Goal: Communication & Community: Answer question/provide support

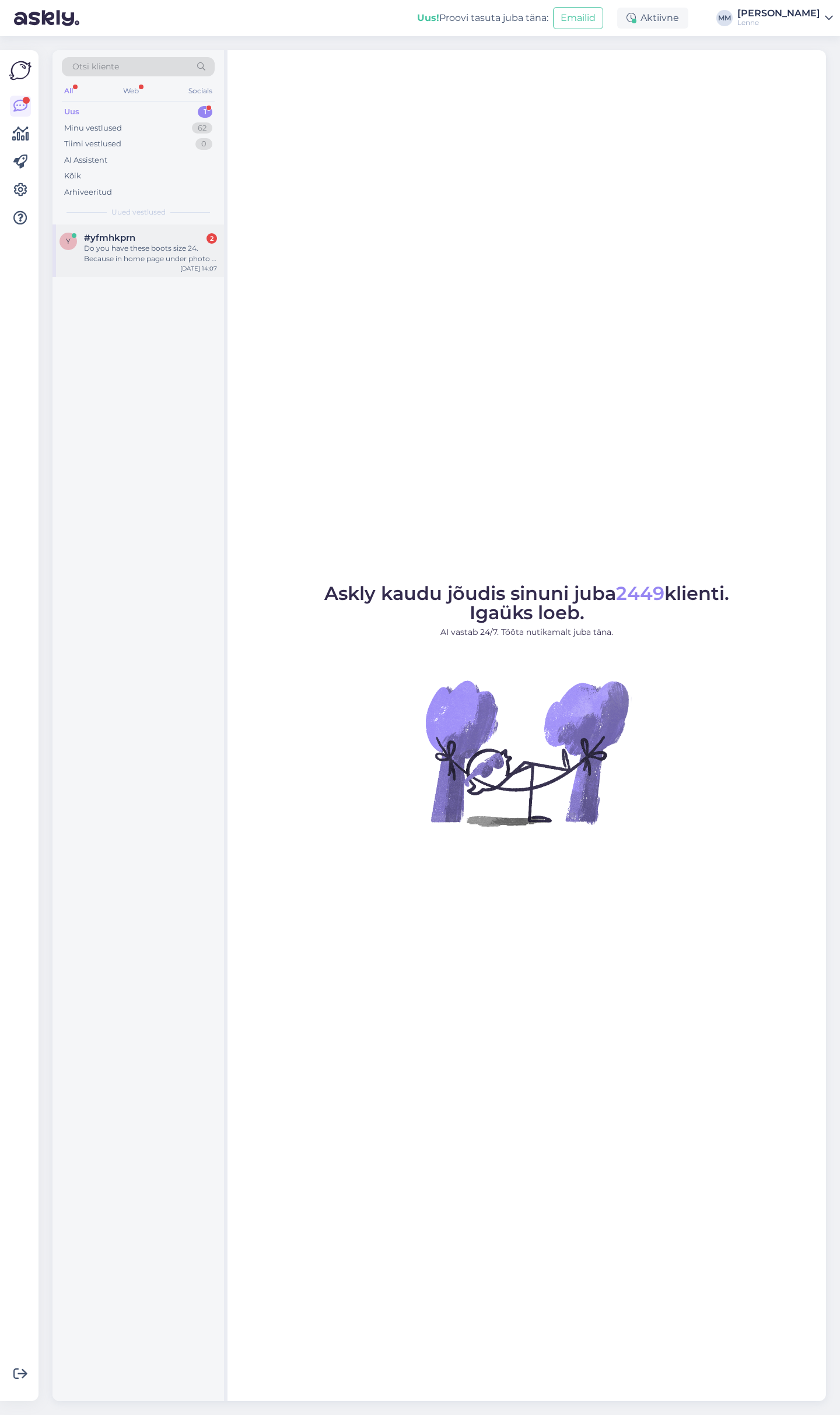
click at [142, 257] on div "Do you have these boots size 24. Because in home page under photo it is written…" at bounding box center [150, 254] width 133 height 21
click at [121, 247] on div "Do you have these boots size 24. Because in home page under photo it is written…" at bounding box center [150, 254] width 133 height 21
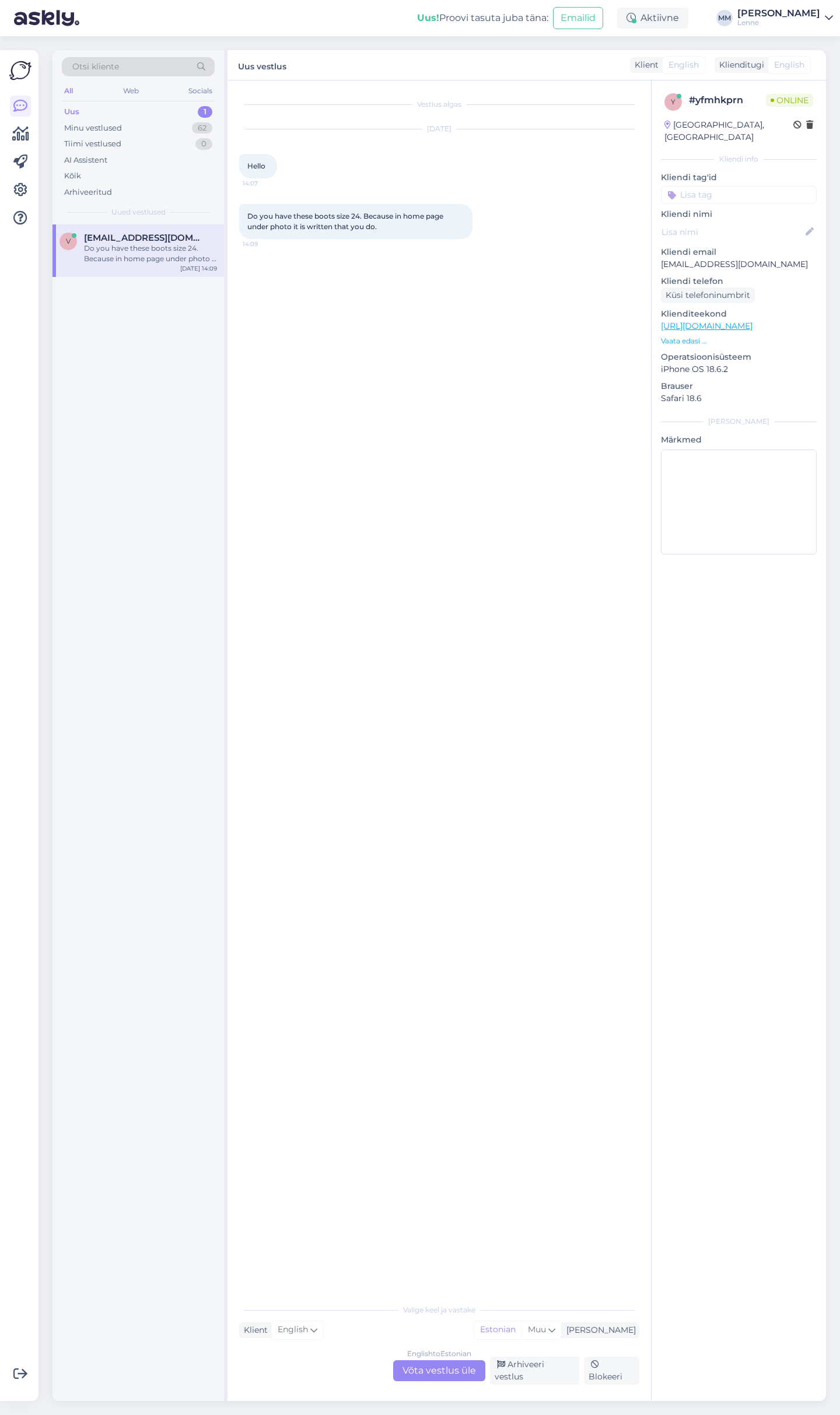
click at [456, 1366] on div "English to Estonian Võta vestlus üle" at bounding box center [439, 1371] width 92 height 21
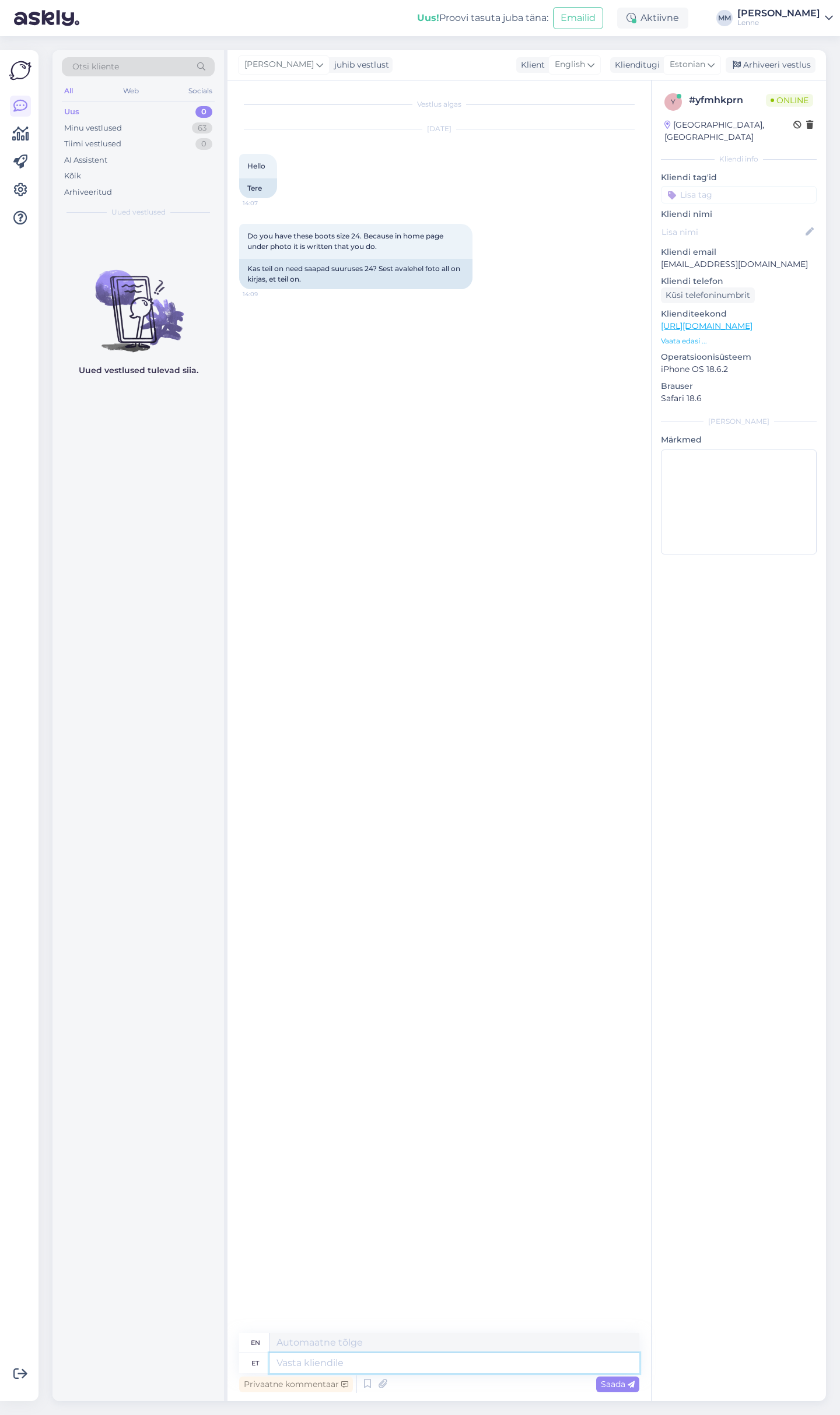
click at [382, 1356] on textarea at bounding box center [454, 1364] width 370 height 20
type textarea "Tere, s"
type textarea "Hello,"
type textarea "Tere, suuruses"
type textarea "Hello, in size"
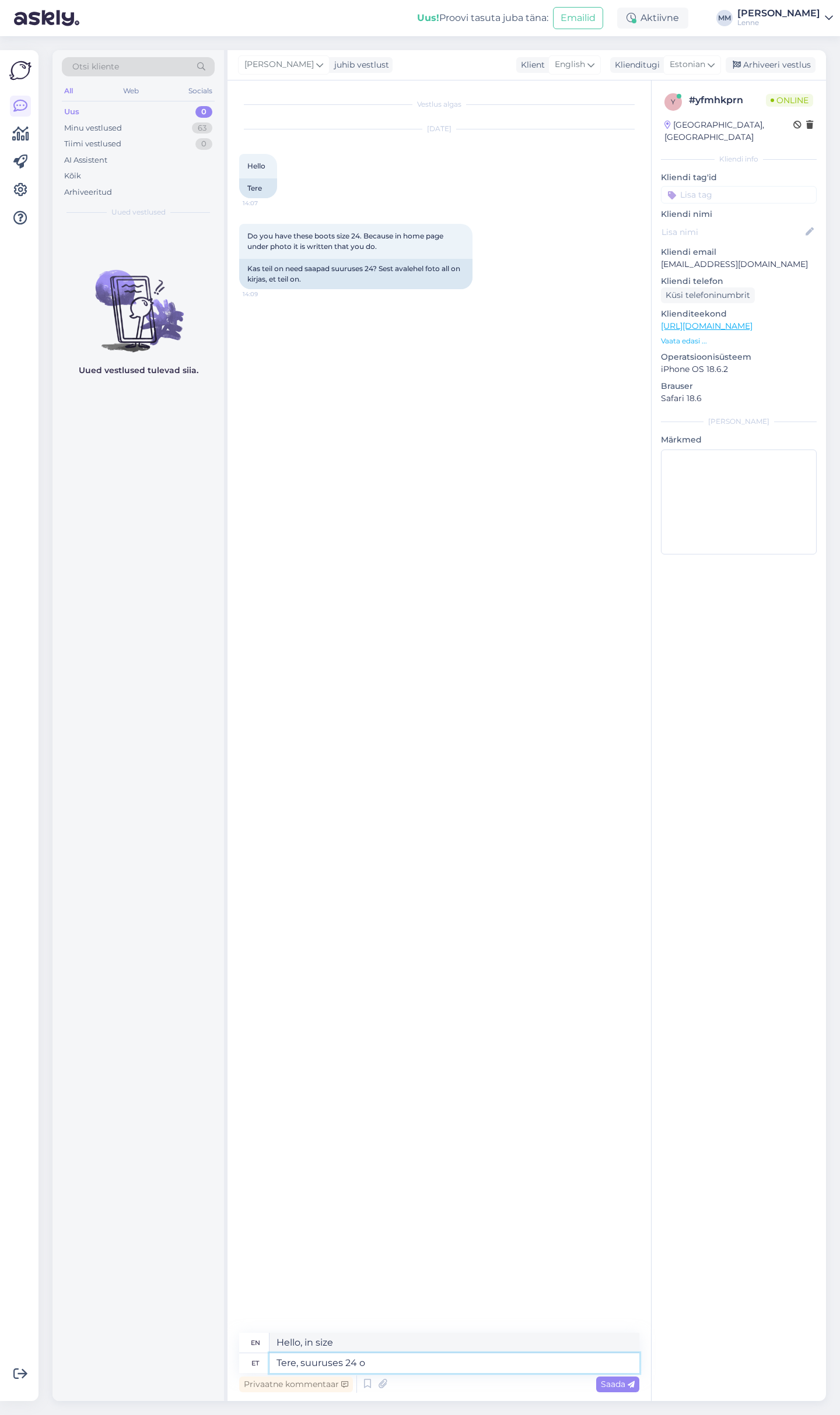
type textarea "Tere, suuruses 24 on"
type textarea "Hello, size 24"
type textarea "Tere, suuruses 24 on s"
type textarea "Hello, it is in size 24."
type textarea "Tere, suuruses 24 on saadaval üks"
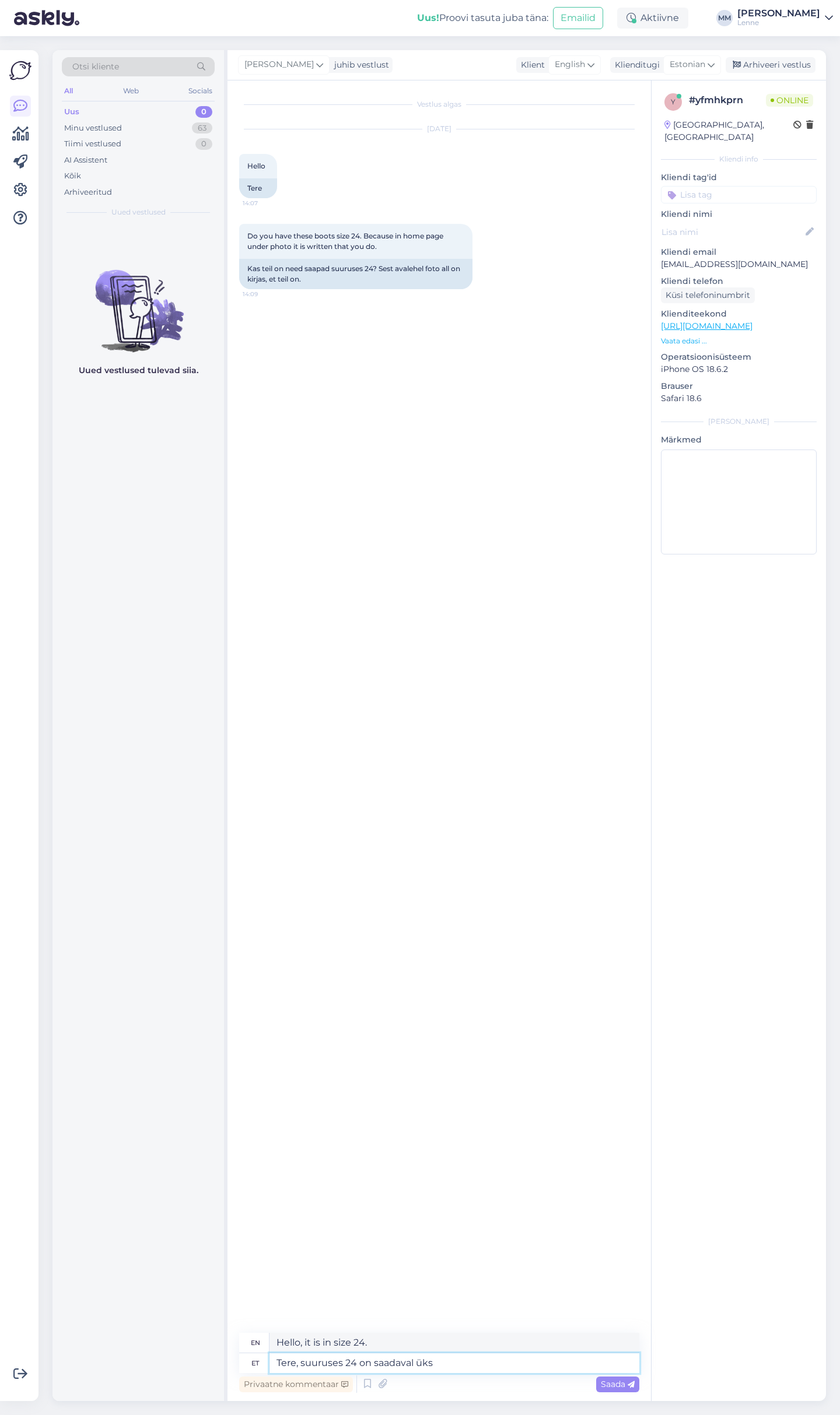
type textarea "Hello, size 24 is available."
type textarea "Tere, suuruses 24 on saadaval üksikud ta"
type textarea "Hello, singles are available in size 24"
type textarea "Tere, suuruses 24 on saadaval üksikud talvesaapad"
type textarea "Hello, there are single winter boots available in size 24"
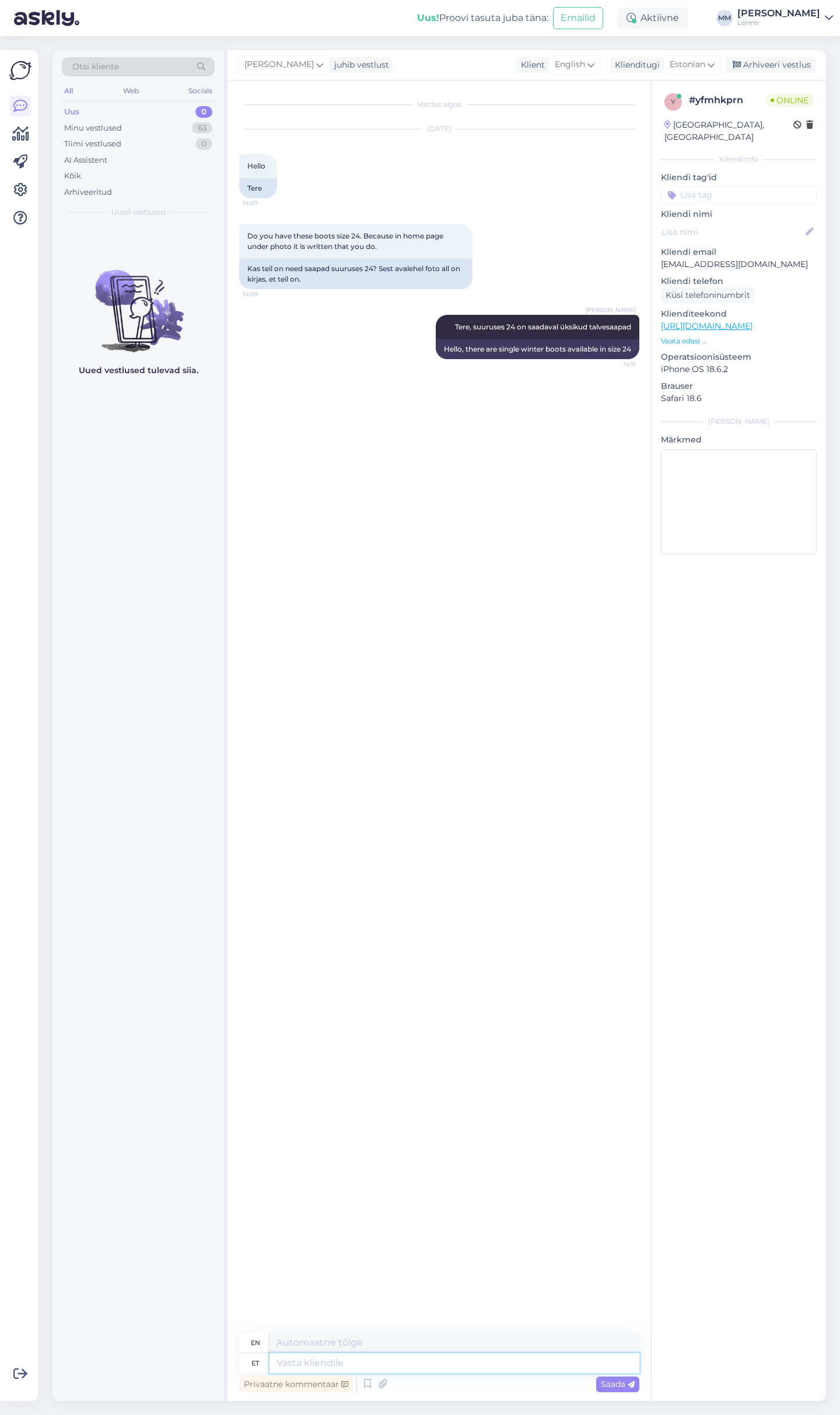
paste textarea "[URL][DOMAIN_NAME]"
type textarea "[URL][DOMAIN_NAME]"
click at [356, 1364] on textarea at bounding box center [454, 1364] width 370 height 20
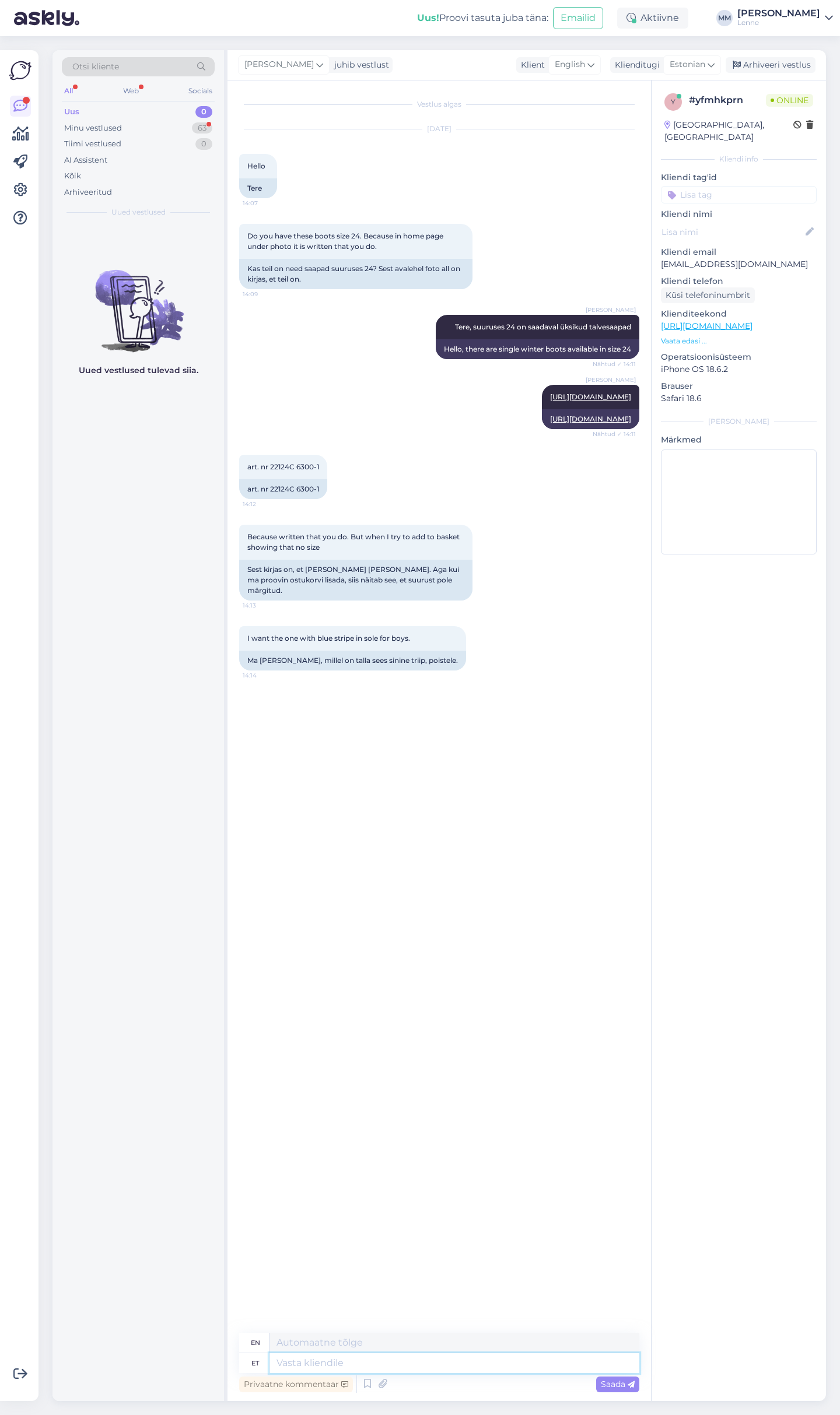
click at [427, 1356] on textarea at bounding box center [454, 1364] width 370 height 20
type textarea "kui t"
type textarea "if"
type textarea "kui te p"
type textarea "if you"
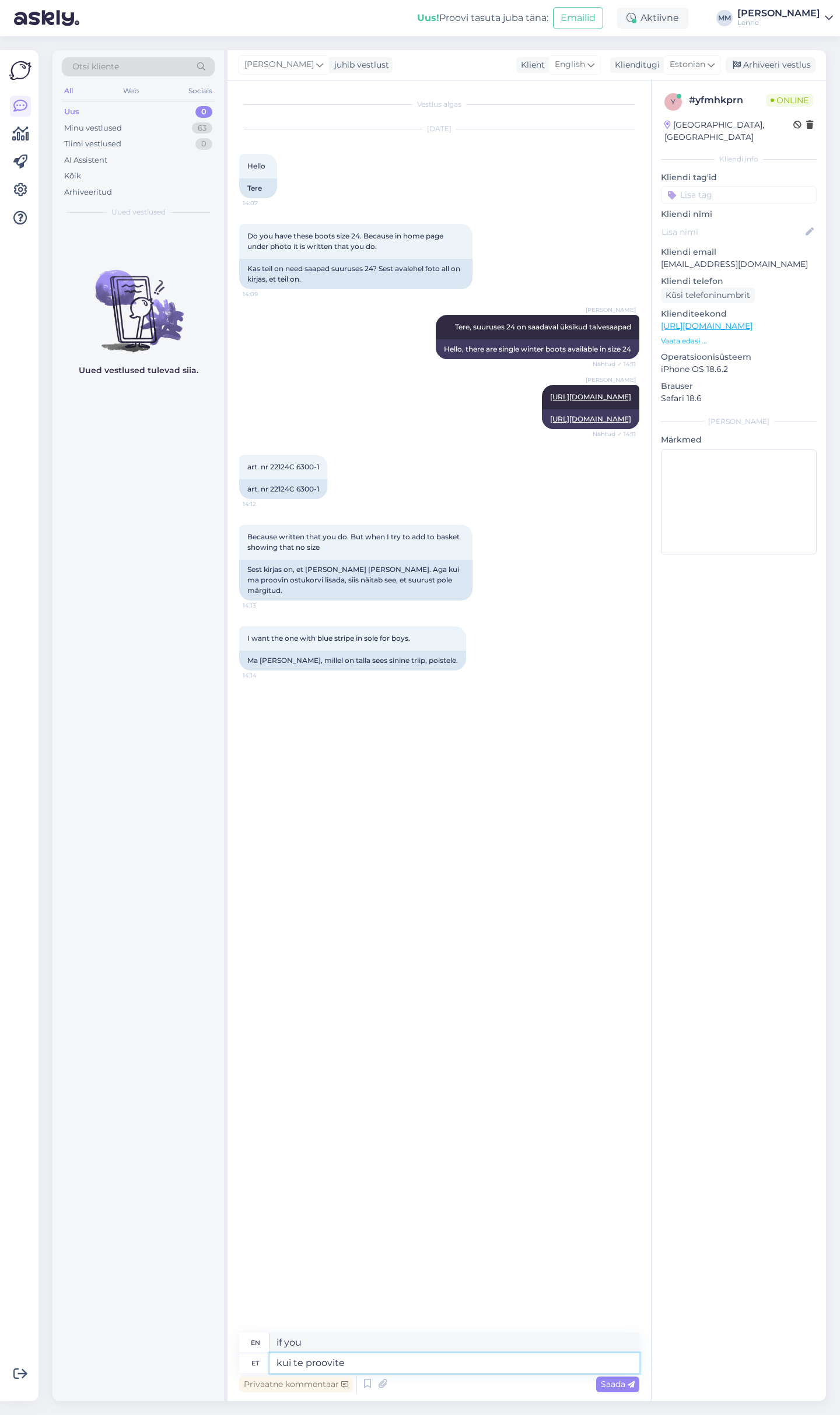
type textarea "kui te proovite e"
type textarea "if you try"
type textarea "kui te proovite eesti k"
type textarea "if you try Estonian"
type textarea "kui te proovite eesti keelset e p"
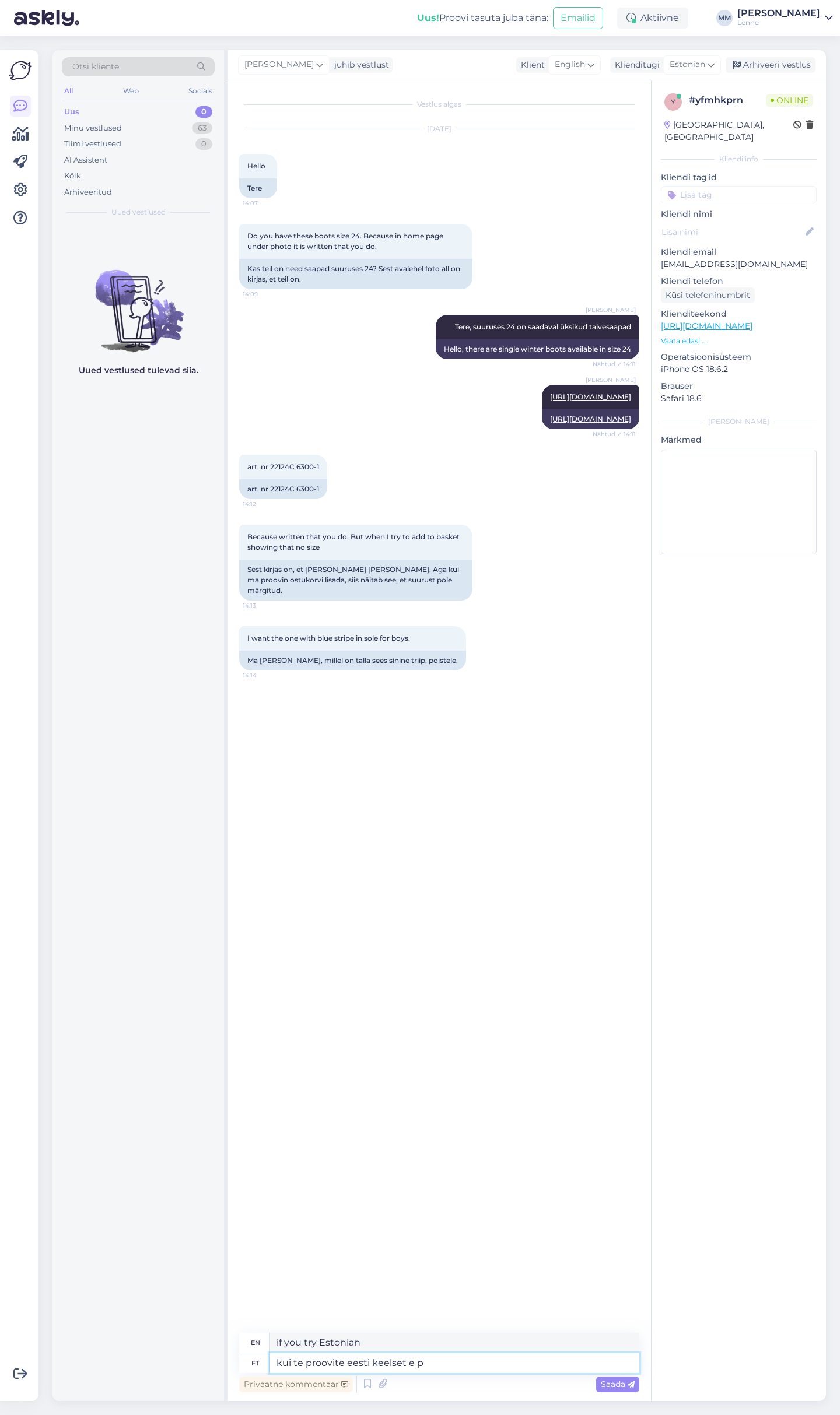
type textarea "if you try the Estonian e"
type textarea "kui te proovite eesti keelset e poodi"
type textarea "if you try an Estonian e-shop"
type textarea "kui te proovite eesti keelset e poodi siis s"
type textarea "if you try the Estonian language e-shop then"
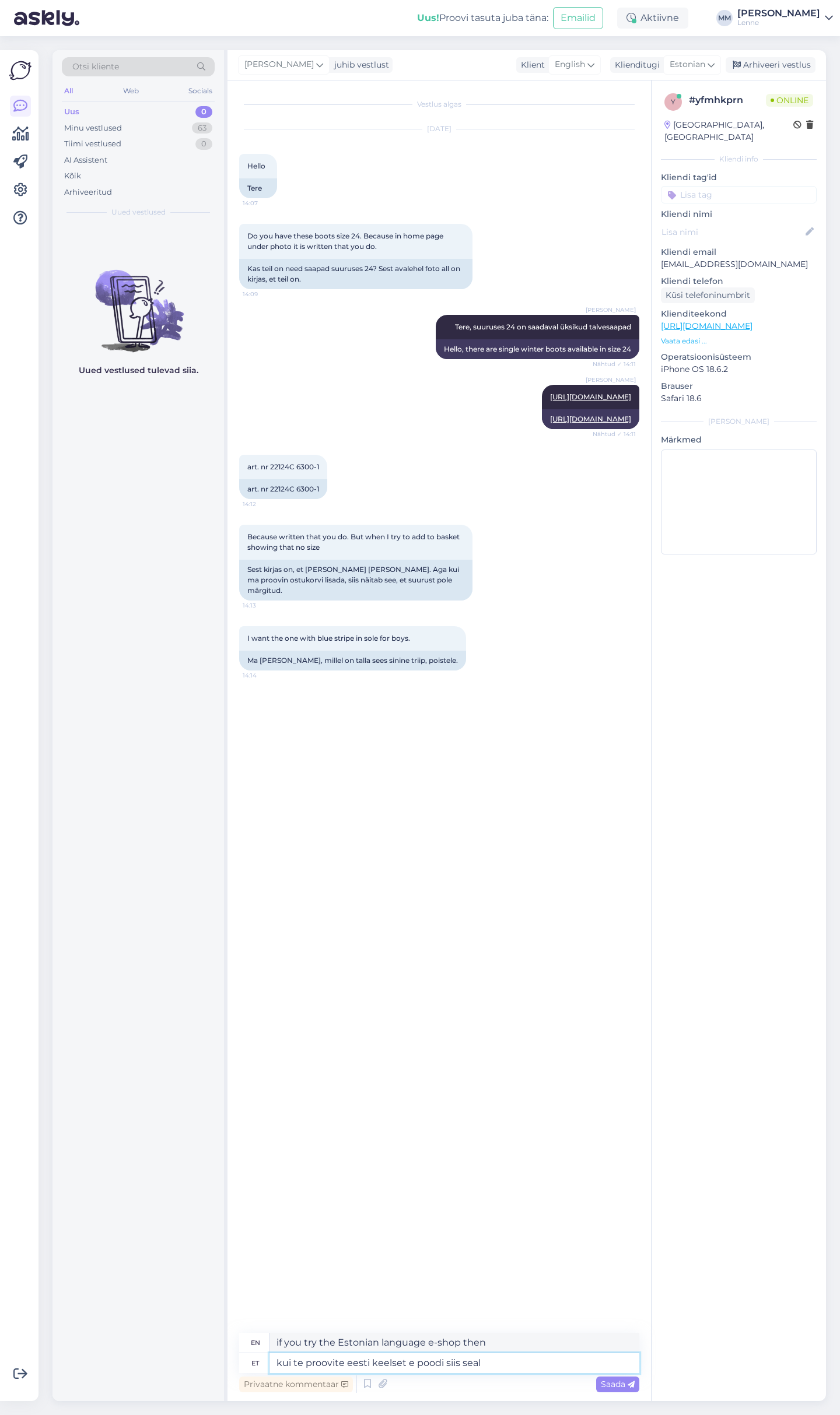
type textarea "kui te proovite eesti keelset e poodi siis seal o"
type textarea "if you try the Estonian e-shop then there"
type textarea "kui te proovite eesti keelset e poodi siis seal on su"
type textarea "if you try the Estonian e-shop, it's there"
type textarea "kui te proovite eesti keelset e poodi siis seal on suurus o"
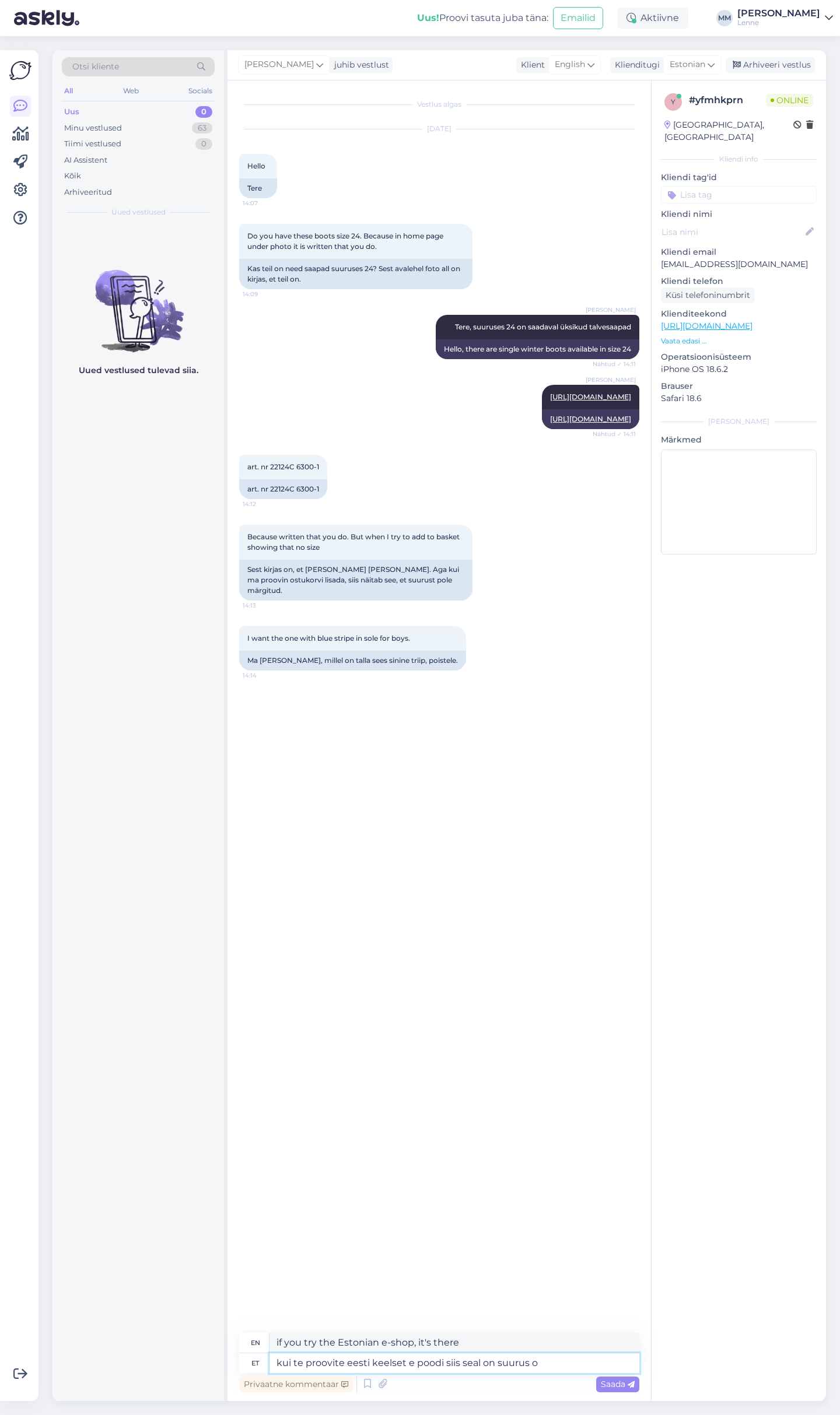
type textarea "if you try the Estonian e-shop, there is a size"
type textarea "kui te proovite eesti keelset e poodi siis seal on suurus olemas"
type textarea "if you try the Estonian e-shop, the size is available there"
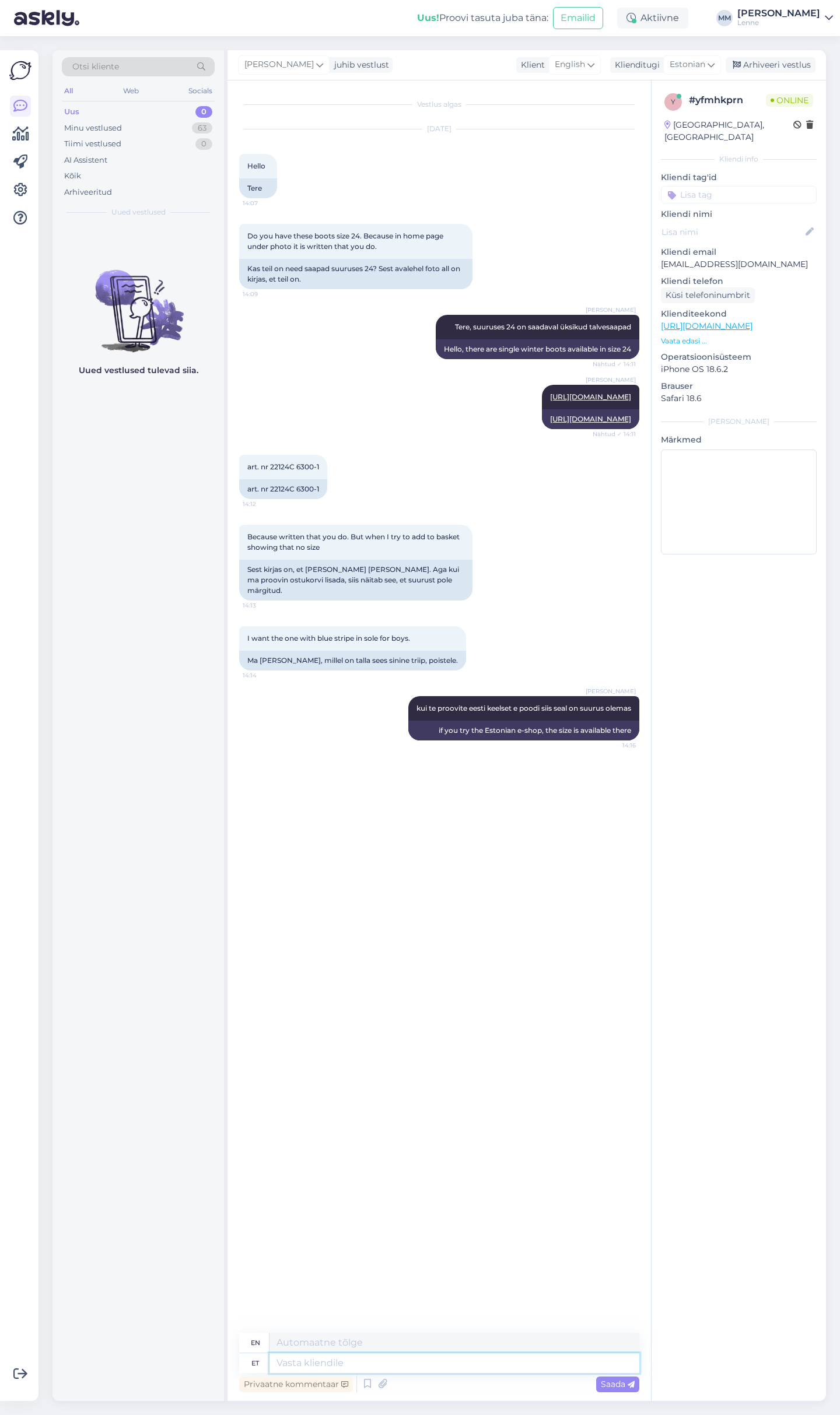
paste textarea "[URL][DOMAIN_NAME]"
type textarea "[URL][DOMAIN_NAME]"
type textarea "proovie"
type textarea "try"
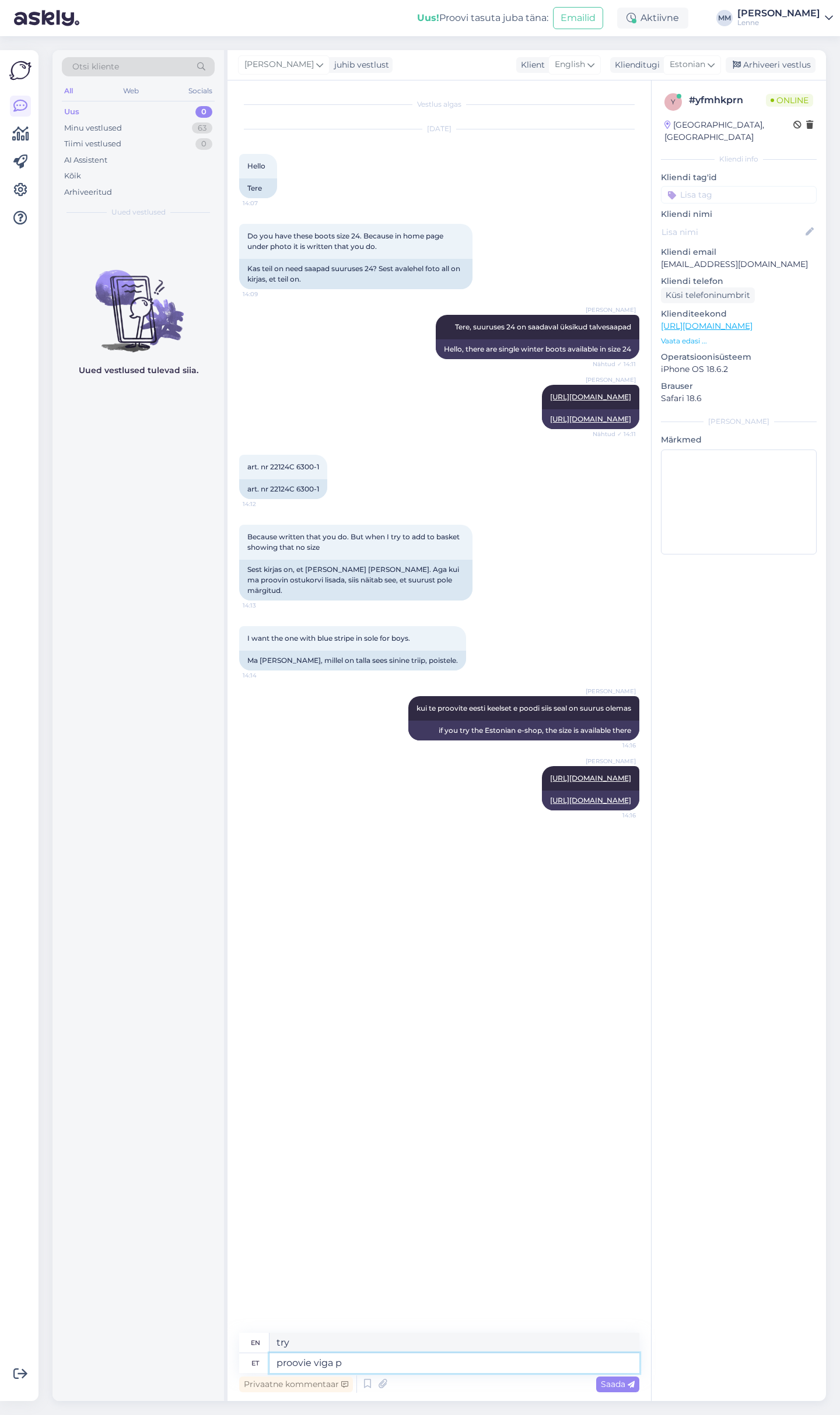
type textarea "proovie viga pa"
type textarea "test error"
type textarea "proovie viga parandada a"
type textarea "try to fix the error"
type textarea "proovie viga parandada aga s"
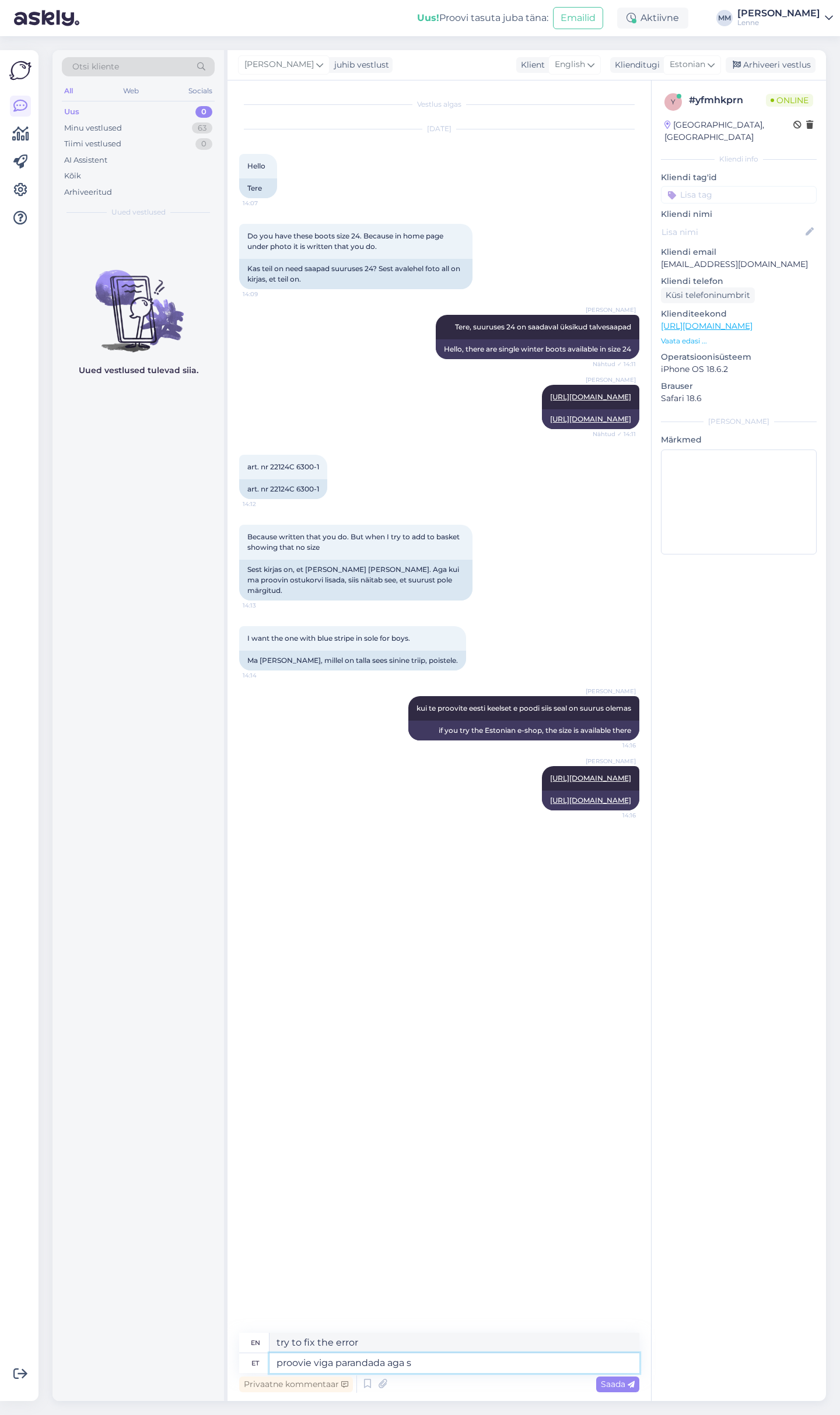
type textarea "try to fix the error but"
type textarea "proovie viga parandada aga see v"
type textarea "I tried to fix the error but it"
type textarea "proovie viga parandada aga see võib"
type textarea "try to fix the error but it may"
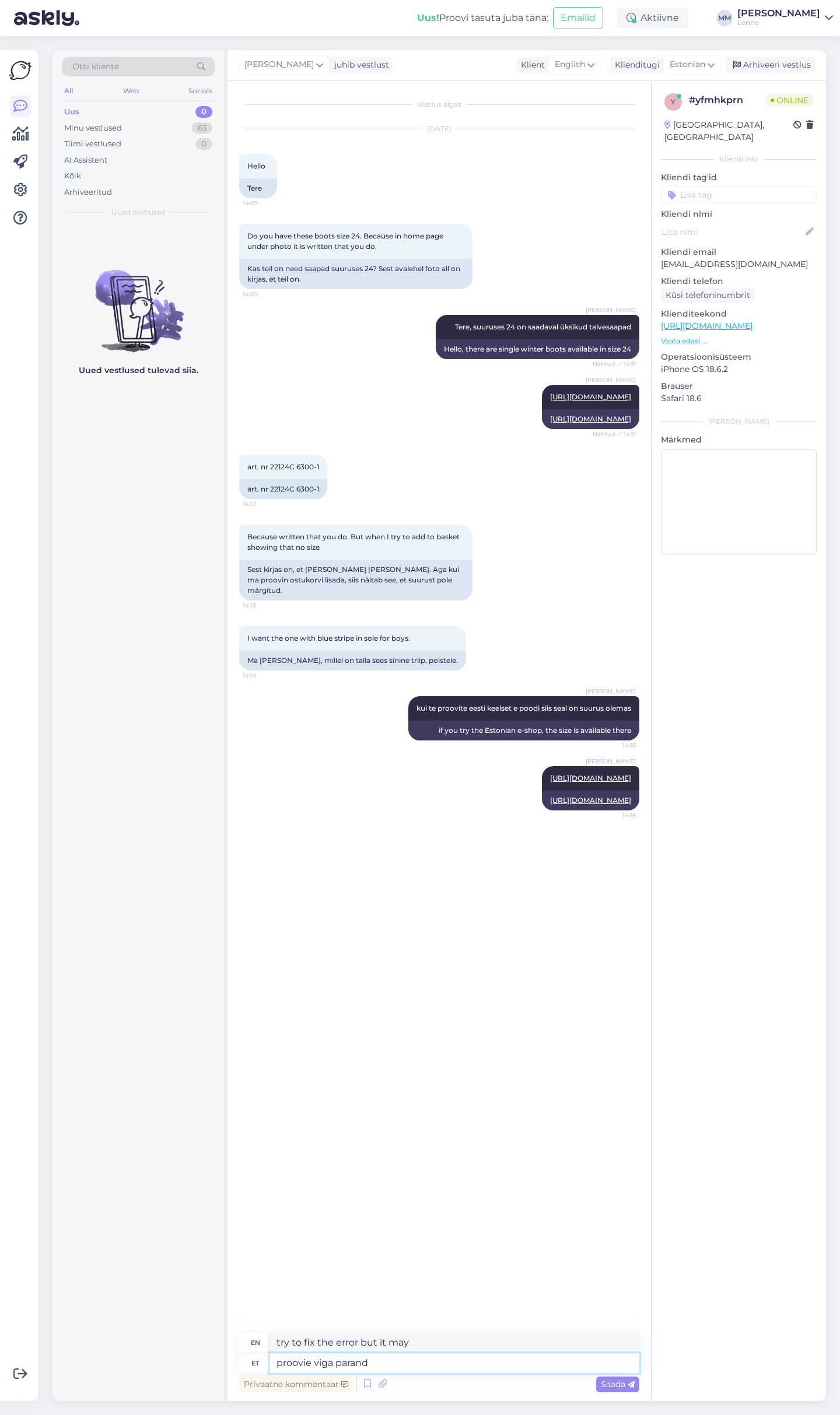
type textarea "proovie viga paran"
type textarea "try to fix the error but"
type textarea "proovie vig"
type textarea "try to fix the error"
type textarea "proov"
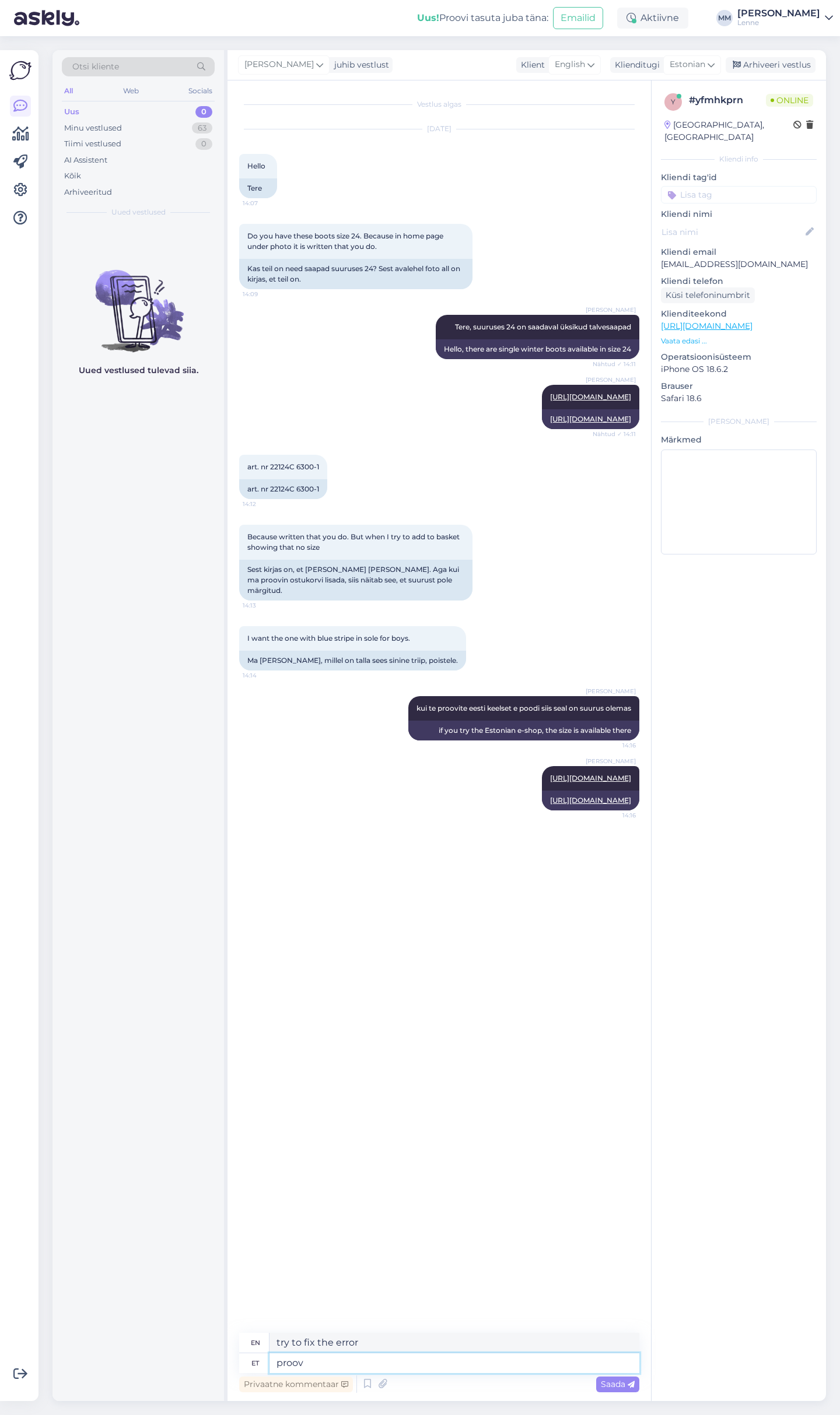
type textarea "test error"
type textarea "pro"
type textarea "try"
type textarea "p"
type textarea "Proovime v"
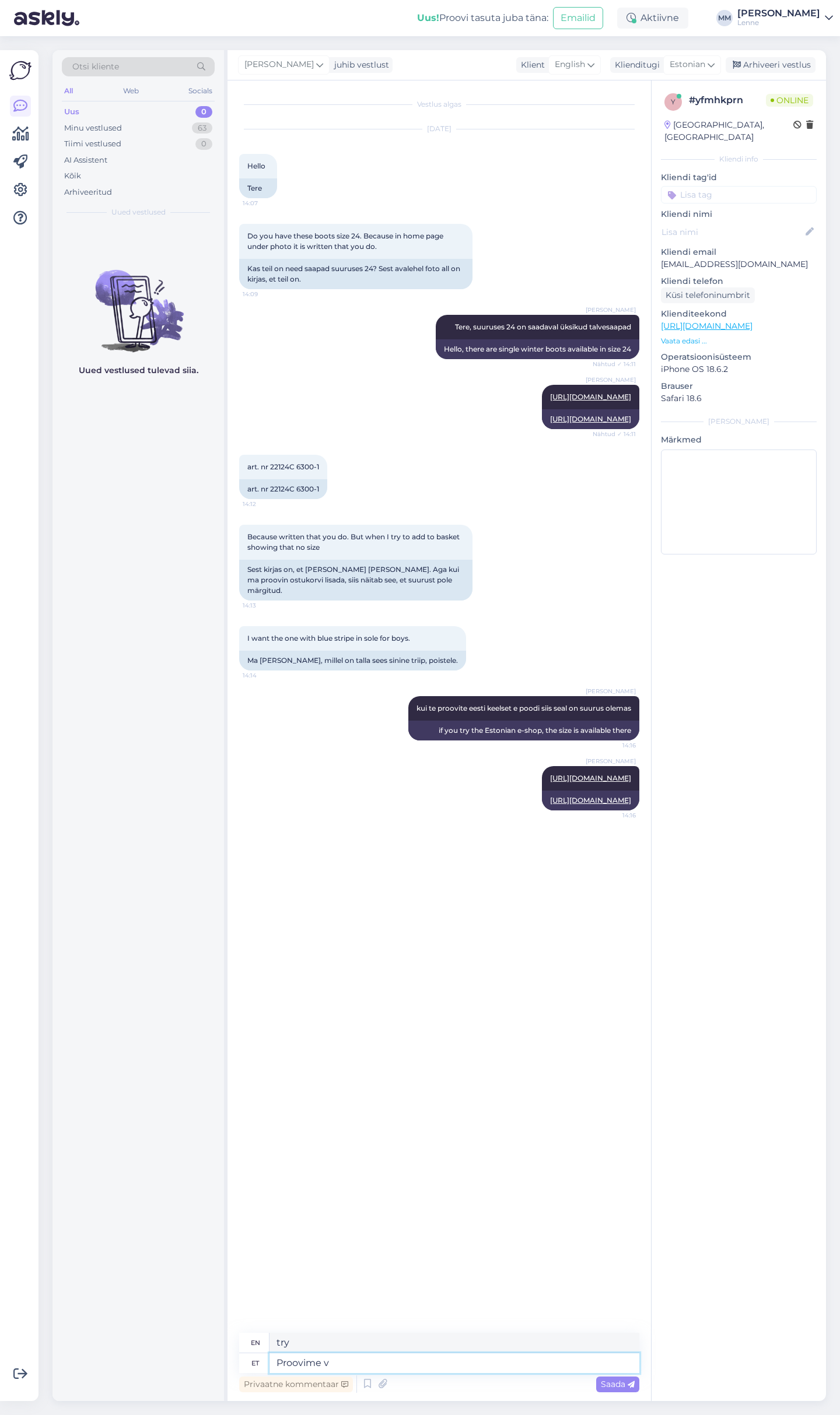
type textarea "Let's try"
type textarea "Proovime viga"
type textarea "Let's try and make a mistake."
type textarea "Proovime viga parandada ag"
type textarea "Let's try to fix the error."
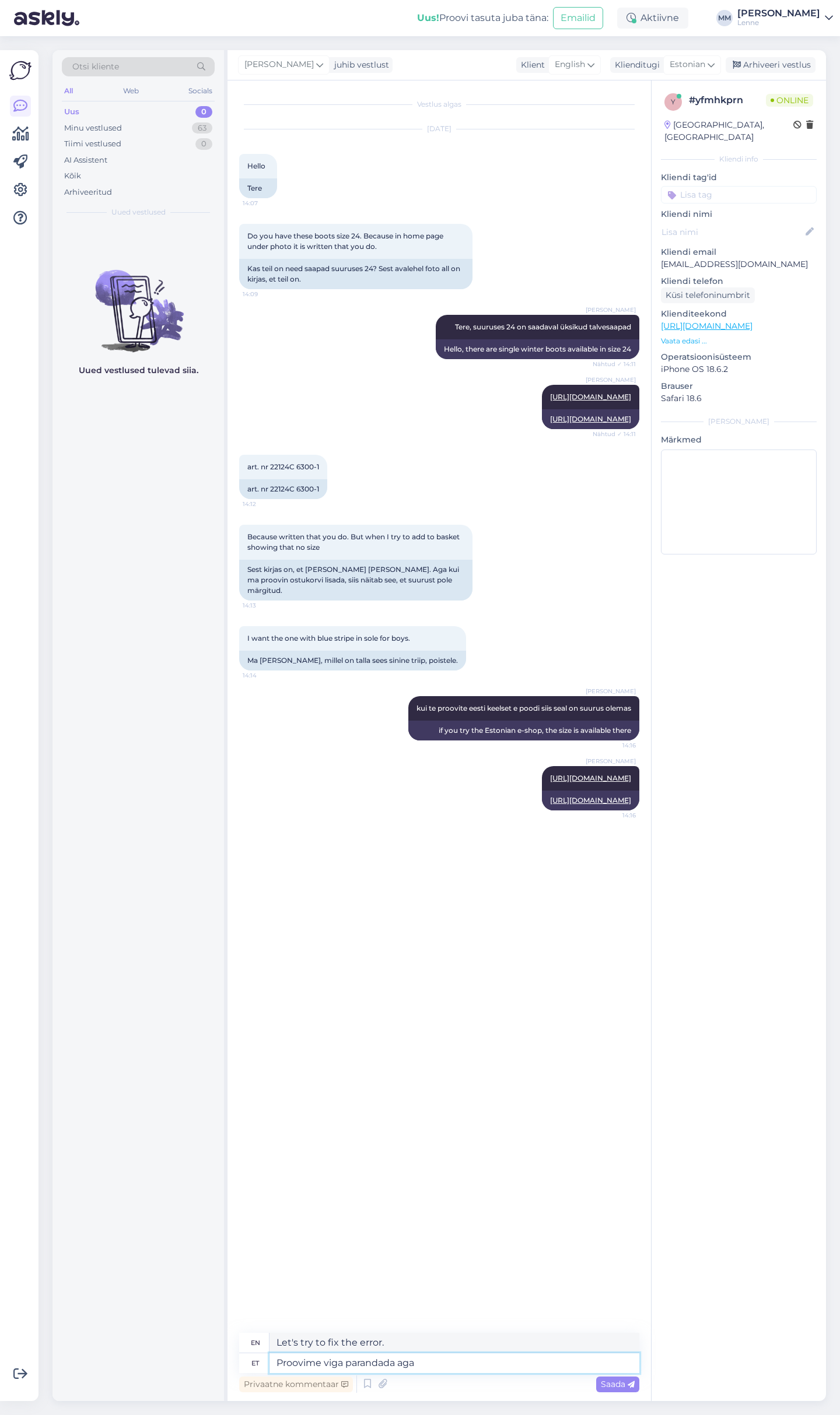
type textarea "Proovime viga parandada aga s"
type textarea "We will try to fix the error, but"
type textarea "Proovime viga parandada aga see v"
type textarea "We are trying to fix the error, but this"
type textarea "Proovime viga parandada aga see võib"
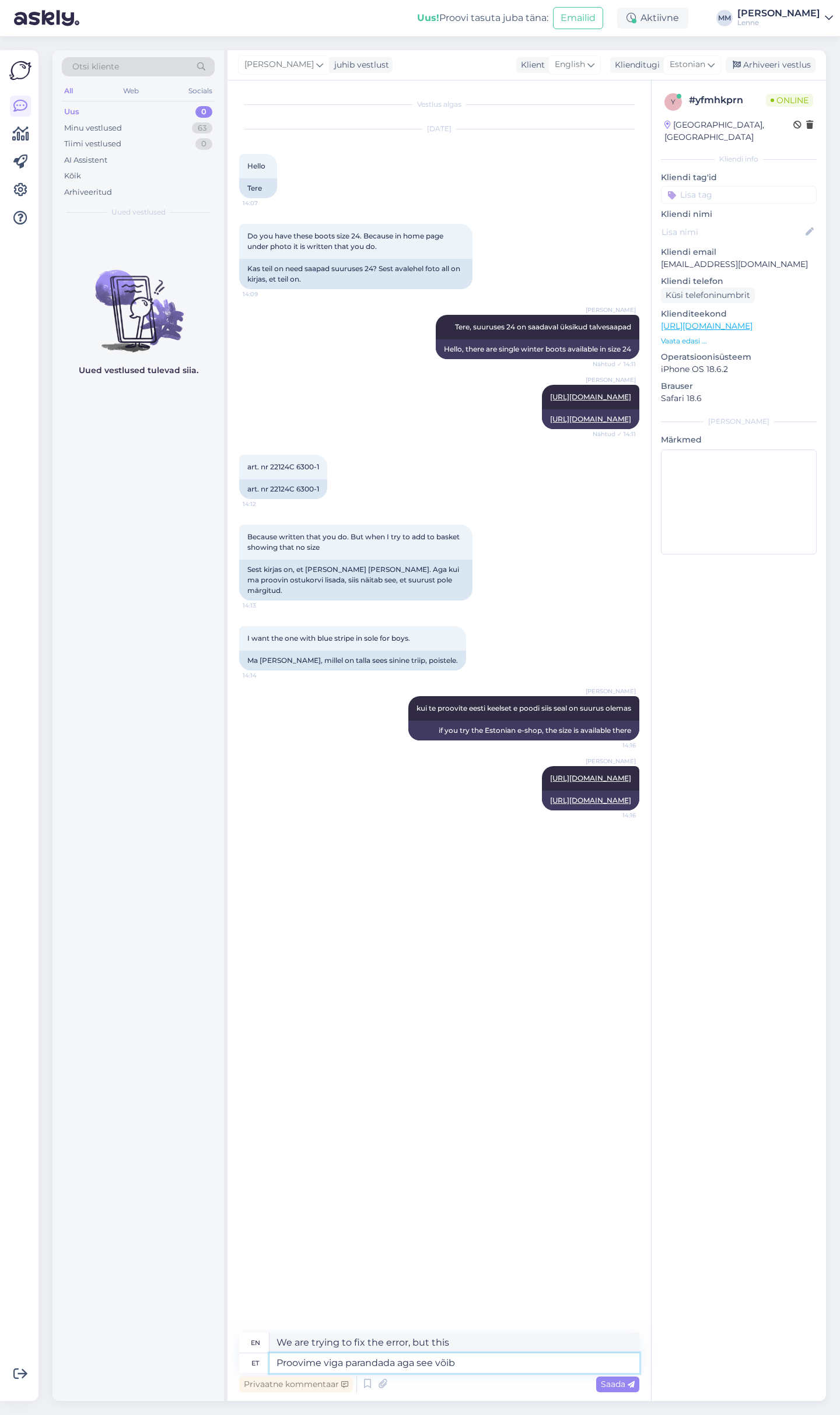
type textarea "We are trying to fix the error, but it may"
type textarea "Proovime viga parandada aga see võib [PERSON_NAME] a"
type textarea "We're trying to fix the error, but it may take"
type textarea "Proovime viga parandada aga see võib [PERSON_NAME] aeag"
type textarea "We are trying to fix the error, but it may take some time."
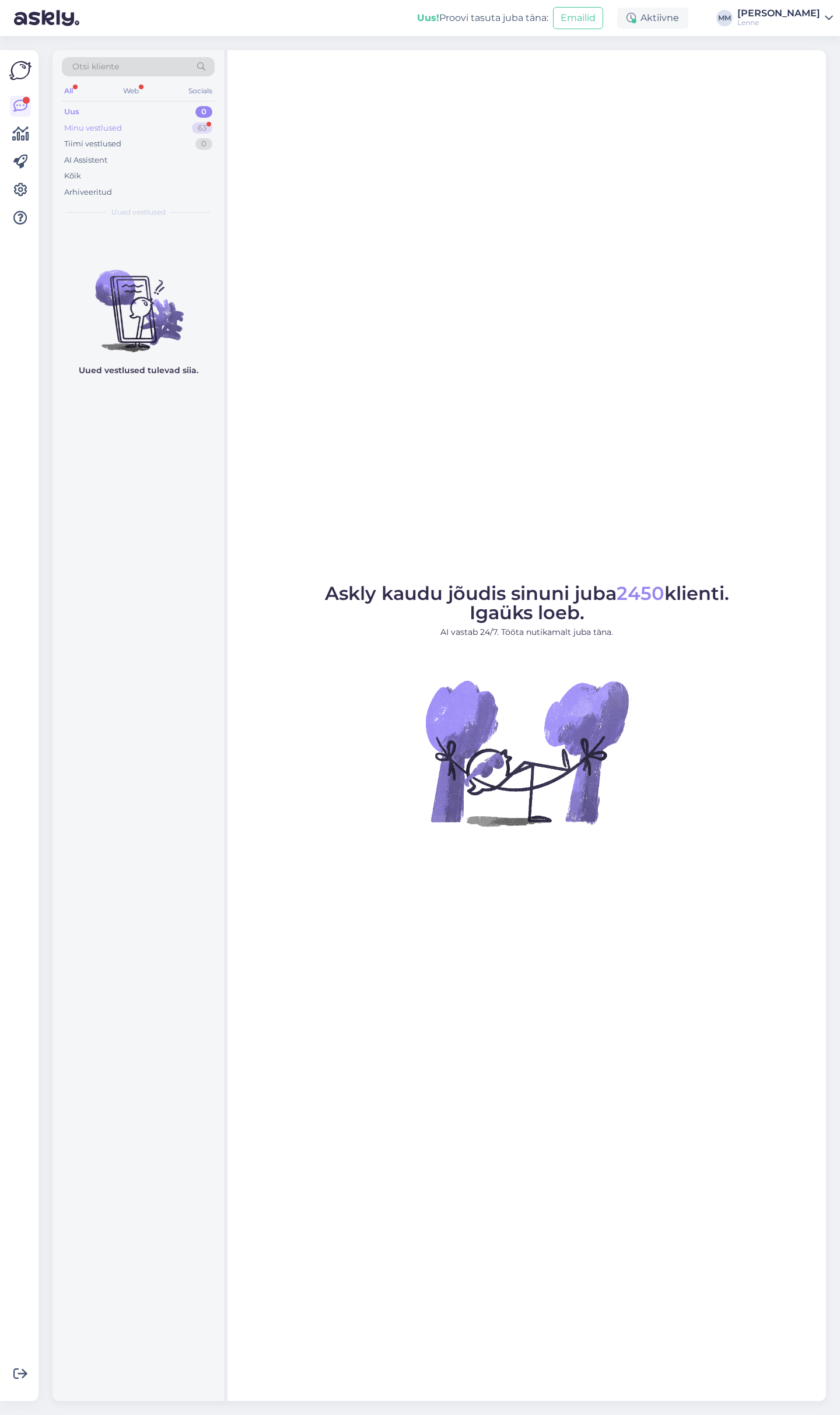
click at [130, 122] on div "Minu vestlused 63" at bounding box center [138, 128] width 152 height 16
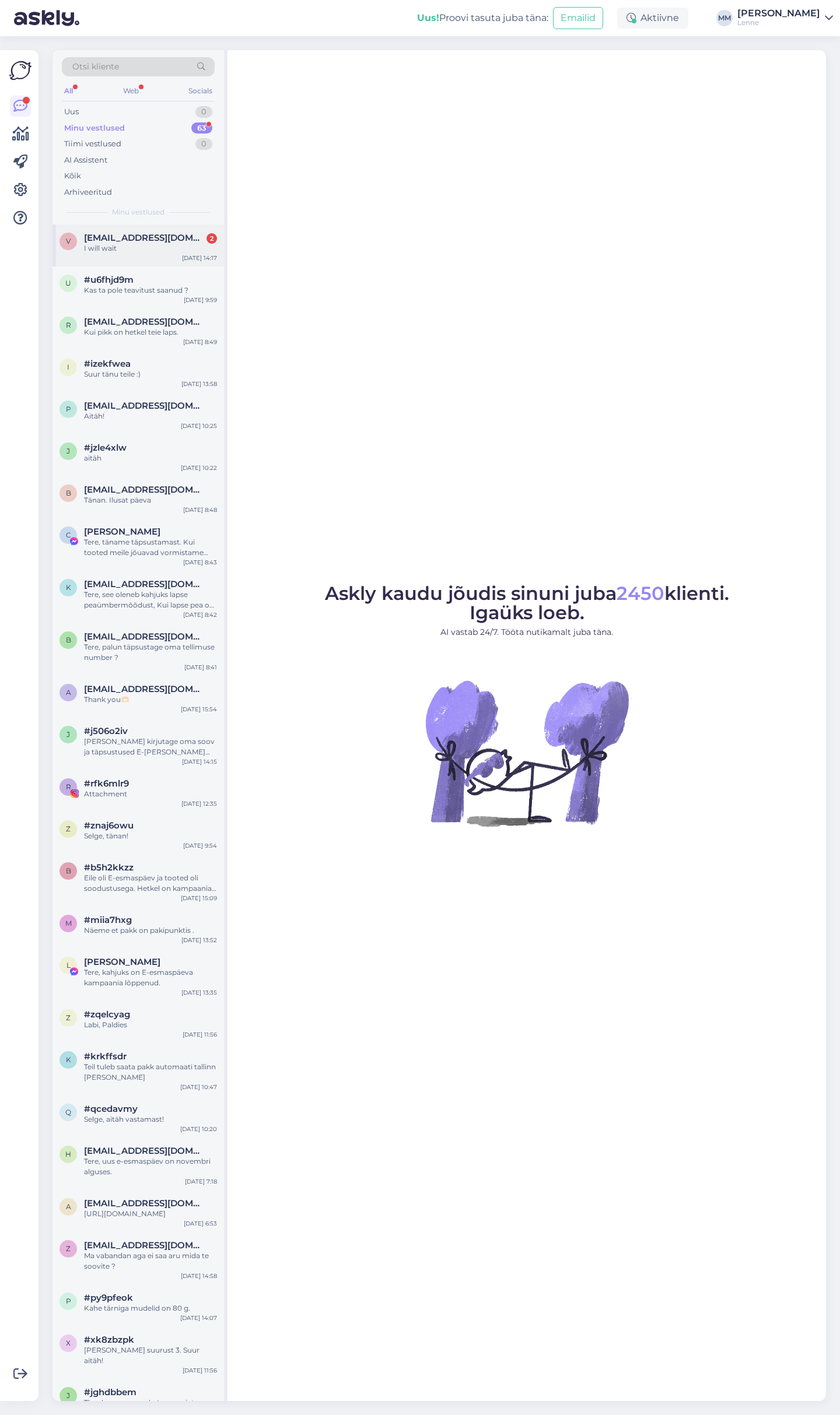
click at [146, 250] on div "I will wait" at bounding box center [150, 248] width 133 height 11
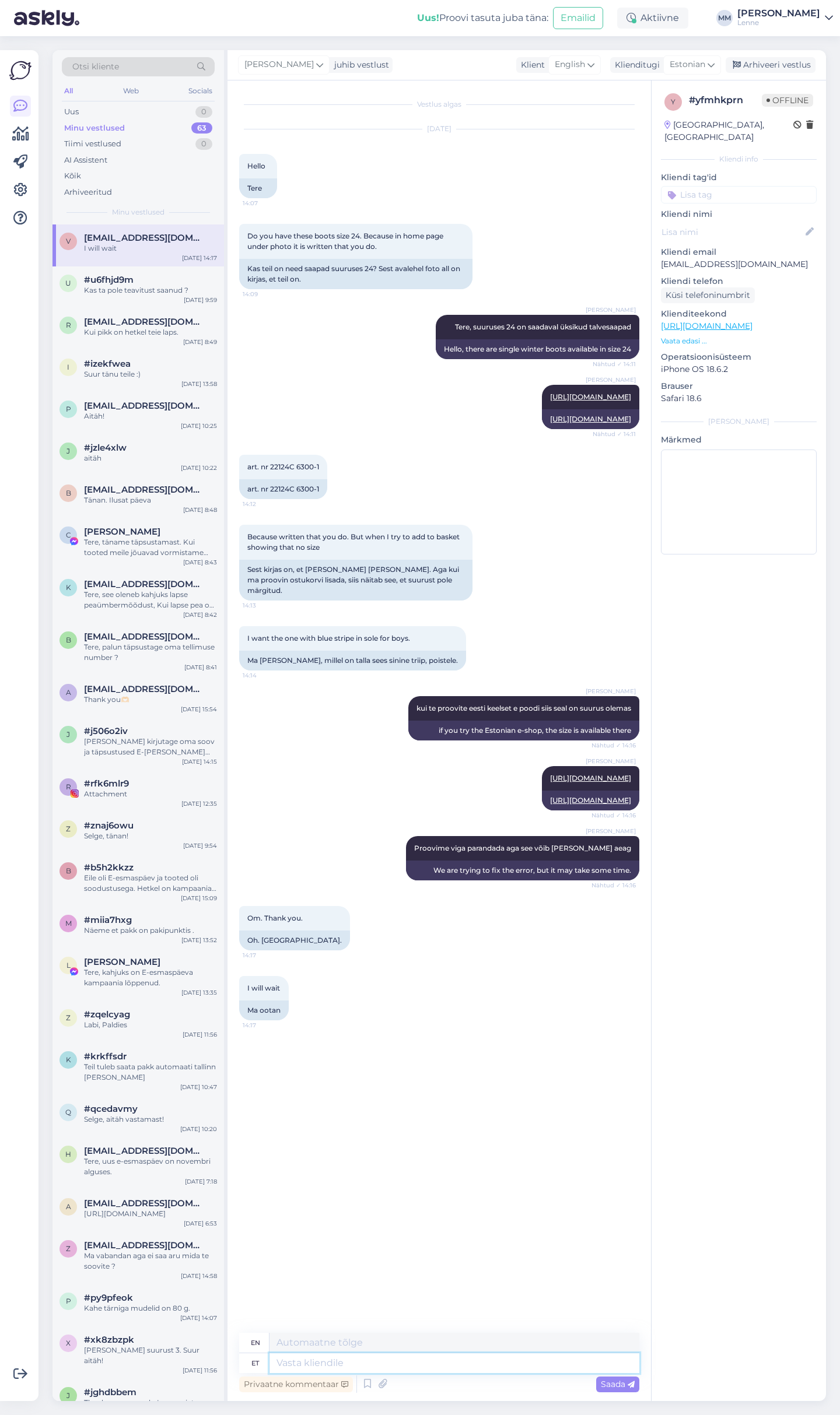
click at [348, 1369] on textarea at bounding box center [454, 1364] width 370 height 20
type textarea "Te v"
type textarea "You"
type textarea "Te võite"
type textarea "You can"
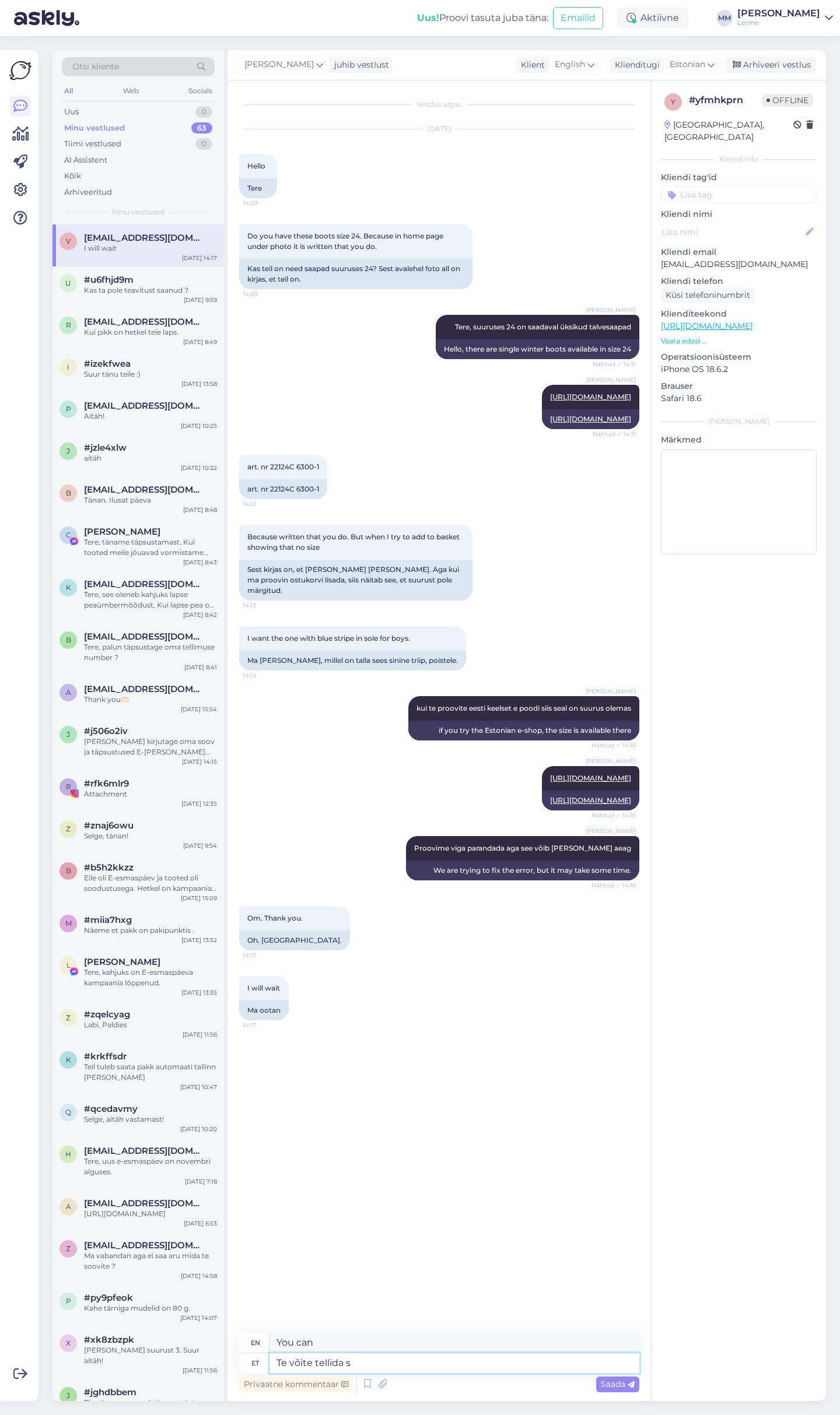
type textarea "Te võite tellida su"
type textarea "You can order"
type textarea "Te võite tellida suuruse"
type textarea "You can order the size"
type textarea "Te võite tellida suuruse 25"
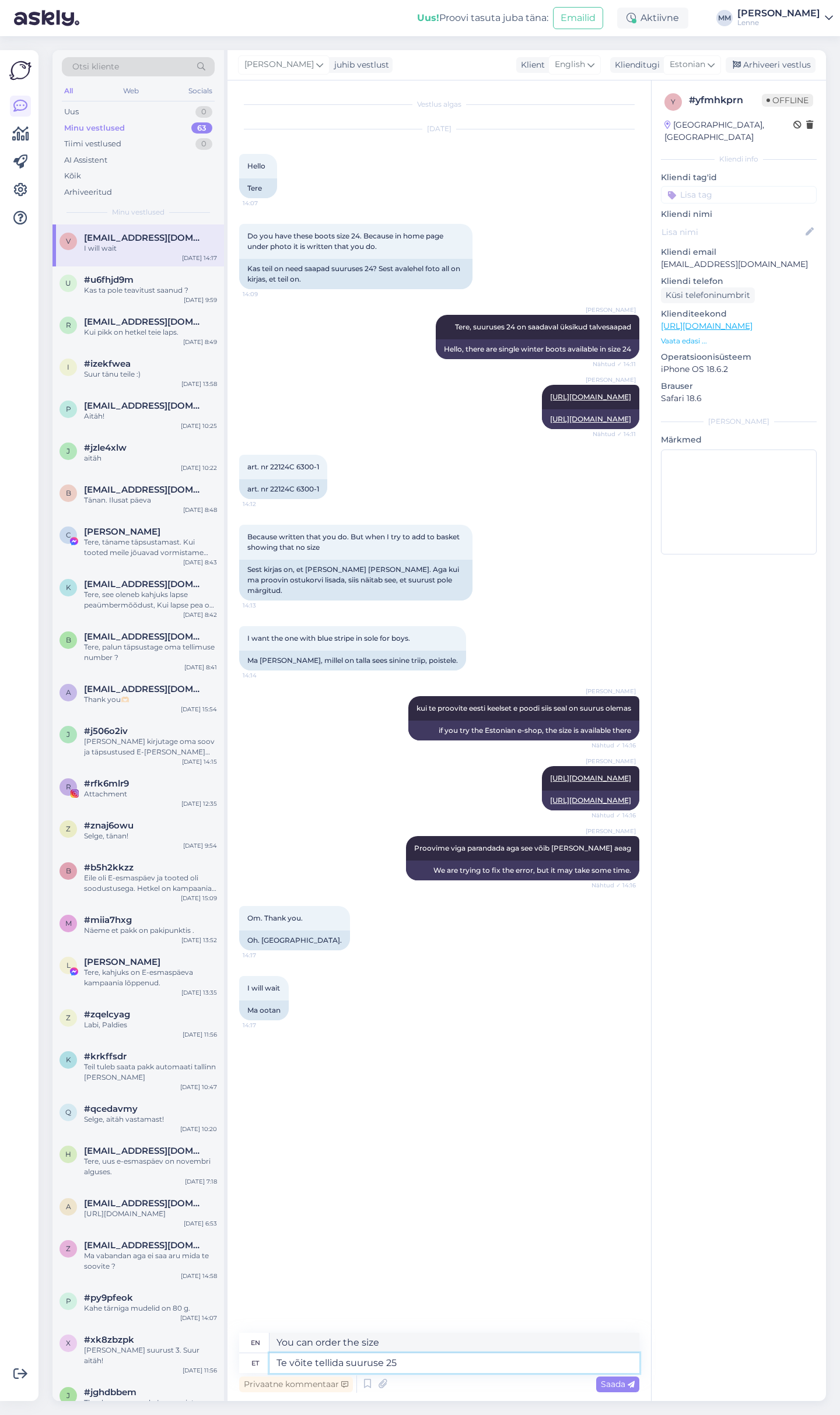
type textarea "You can order size 25"
type textarea "Te võite tellida suuruse 25 j al"
type textarea "You can order size 25 j"
type textarea "Te võite tellida suuruse 25 j alisada ko"
type textarea "You can order size 25 and more"
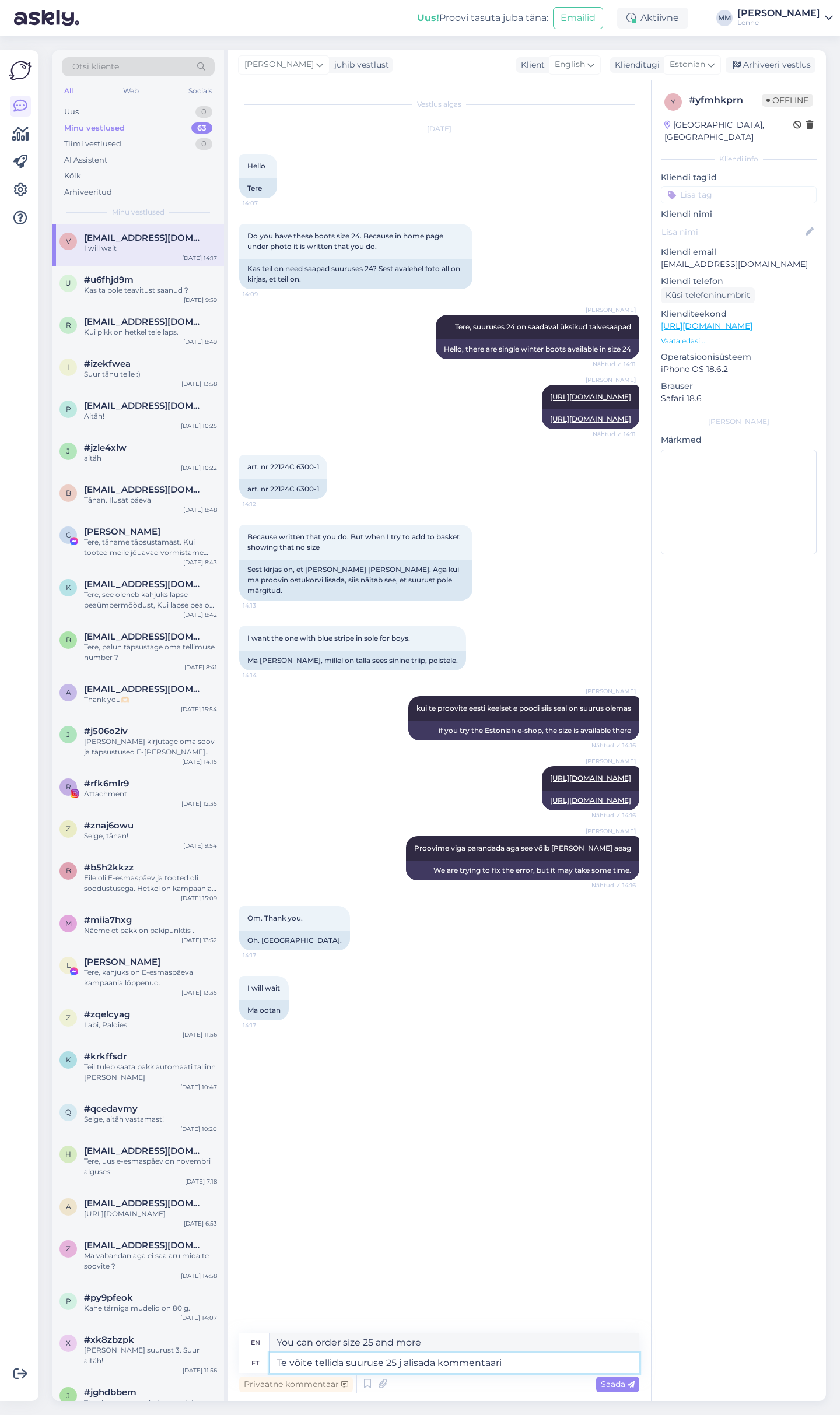
type textarea "Te võite tellida suuruse 25 j alisada kommentaari e"
type textarea "You can order size 25 and more comments"
type textarea "Te võite tellida suuruse 25 j alisada kommentaari et"
type textarea "You can order size 25 and more comments here"
type textarea "Te võite tellida suuruse 25 j alisada kommentaari et soovite su"
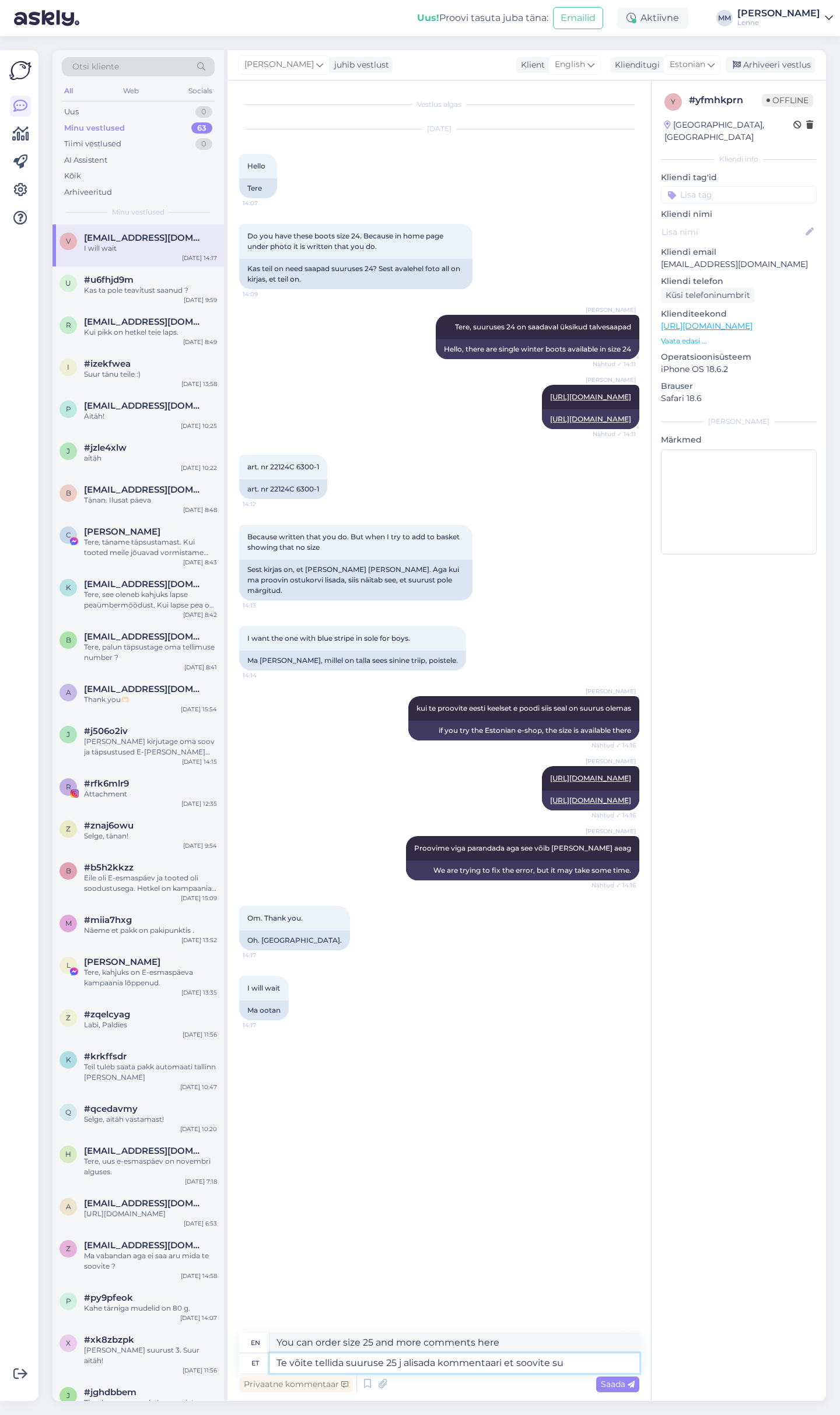
type textarea "You can order size 25 and add a comment if you want."
type textarea "Te võite tellida suuruse 25 j alisada kommentaari et soovite suurust 2"
type textarea "You can order size 25 and leave a comment stating what size you want."
type textarea "Te võite tellida suuruse 25 j alisada kommentaari et soovite suurust 24"
type textarea "You can order size 25 and leave a comment saying you want size 24."
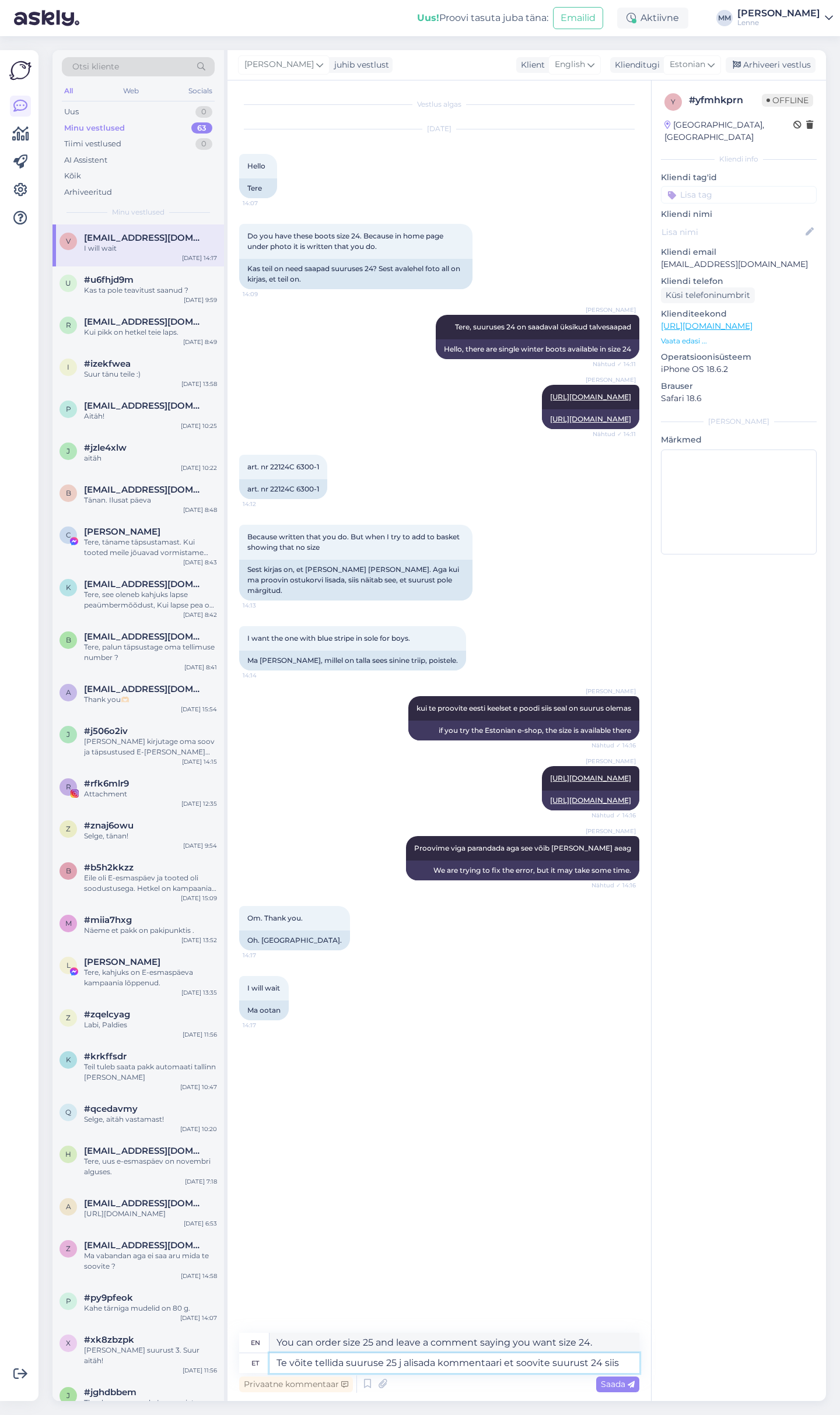
type textarea "Te võite tellida suuruse 25 j alisada kommentaari et soovite suurust 24 siis"
type textarea "You can order size 25 and then leave a comment saying you want size 24."
type textarea "Te võite tellida suuruse 25 j alisada kommentaari et soovite su"
type textarea "You can order size 25 and leave a comment saying you want size 24."
type textarea "Te võite tellida suuruse 25 j alisada kommentaari et soovite"
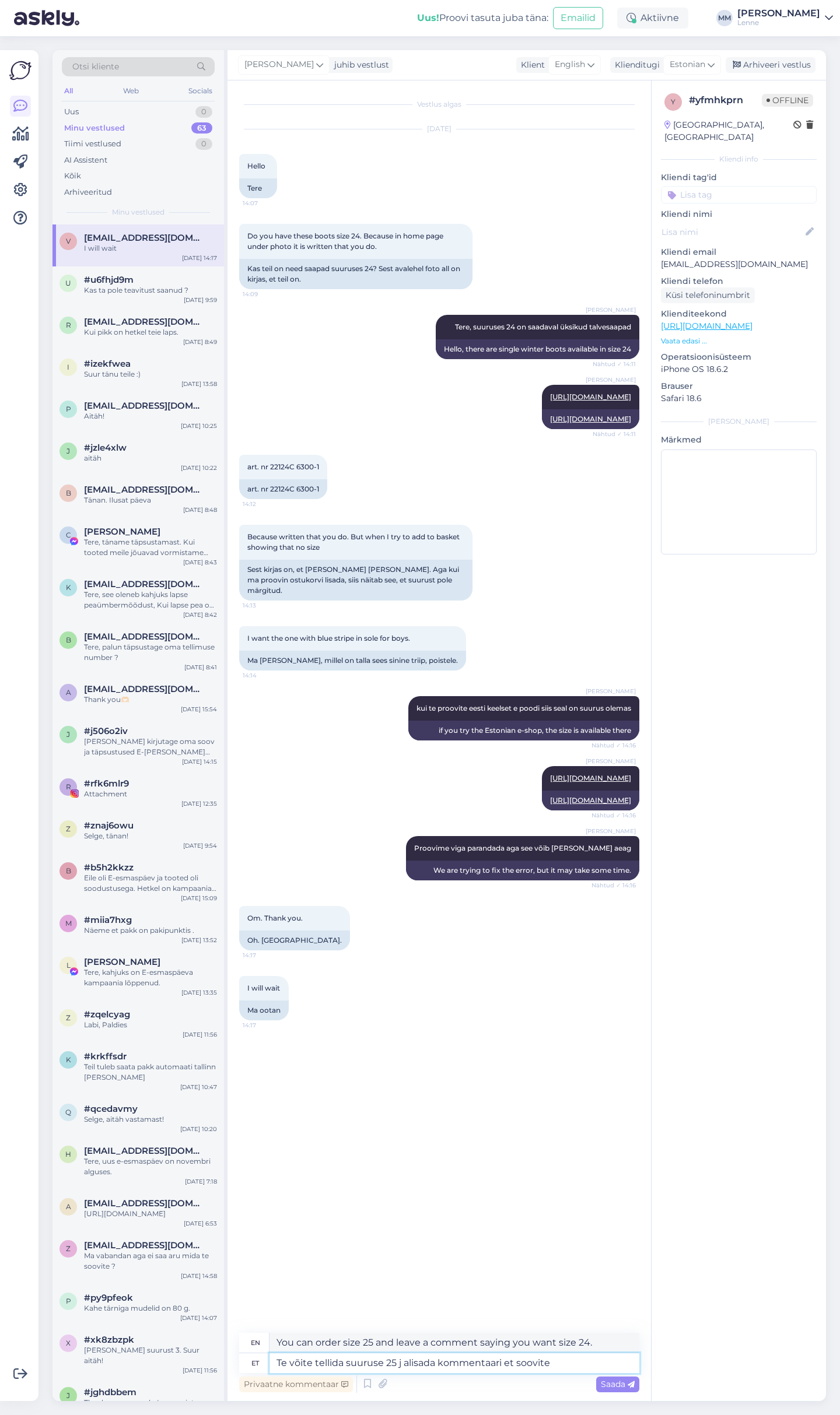
type textarea "You can order size 25 and leave a comment stating what size you want."
type textarea "Te võite tellida suuruse 25 j alisada kommentaari et so"
type textarea "You can order size 25 and add a comment if you want."
type textarea "Te võite tellida suuruse 25 j alisada komment"
type textarea "You can order size 25 and more comments here"
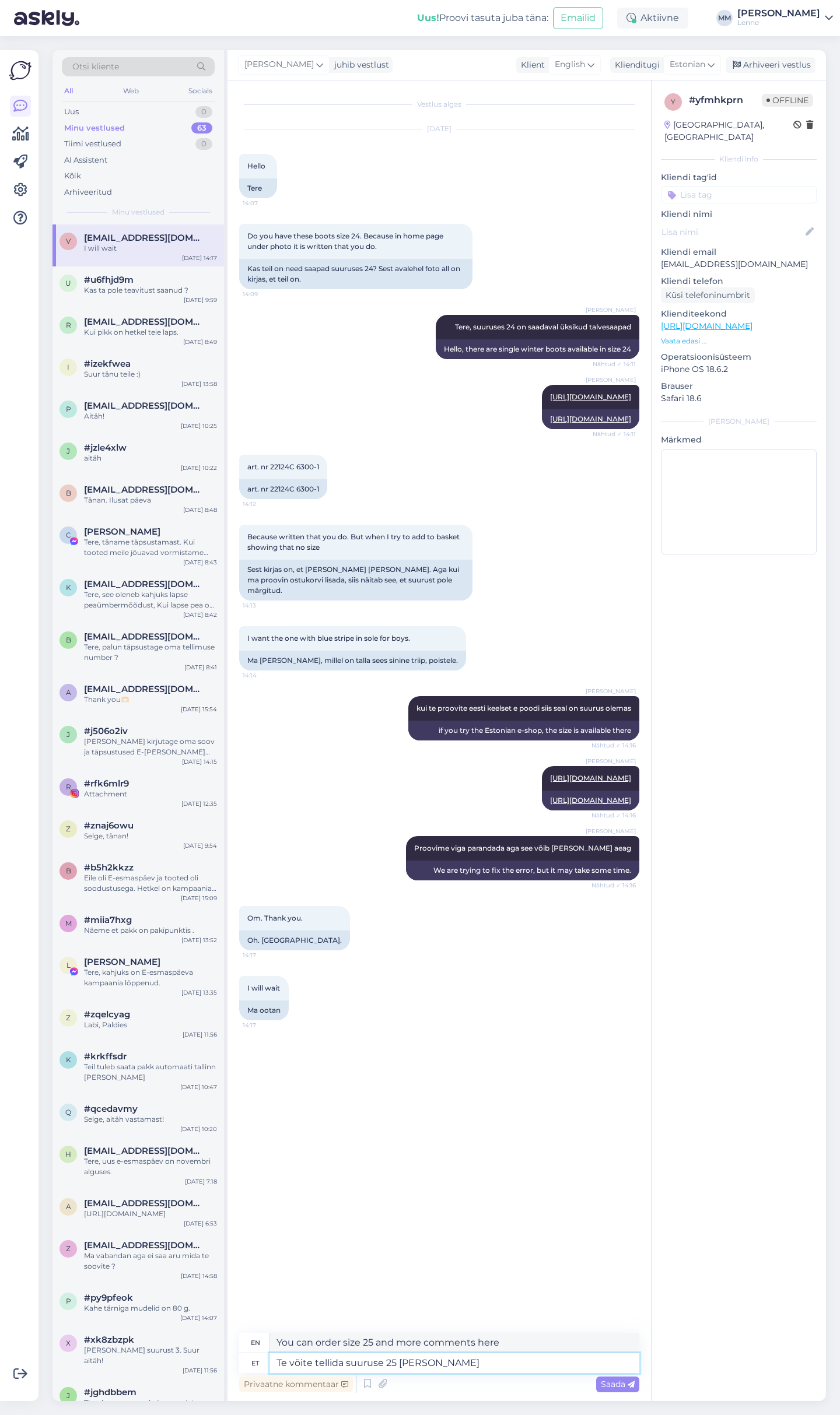
type textarea "Te võite tellida suuruse 25 j"
type textarea "You can order size 25 and more"
type textarea "Te võite tellida suuruse 25 j"
type textarea "You can order size 25 j"
type textarea "Te võite tellida suuruse 25 ja l"
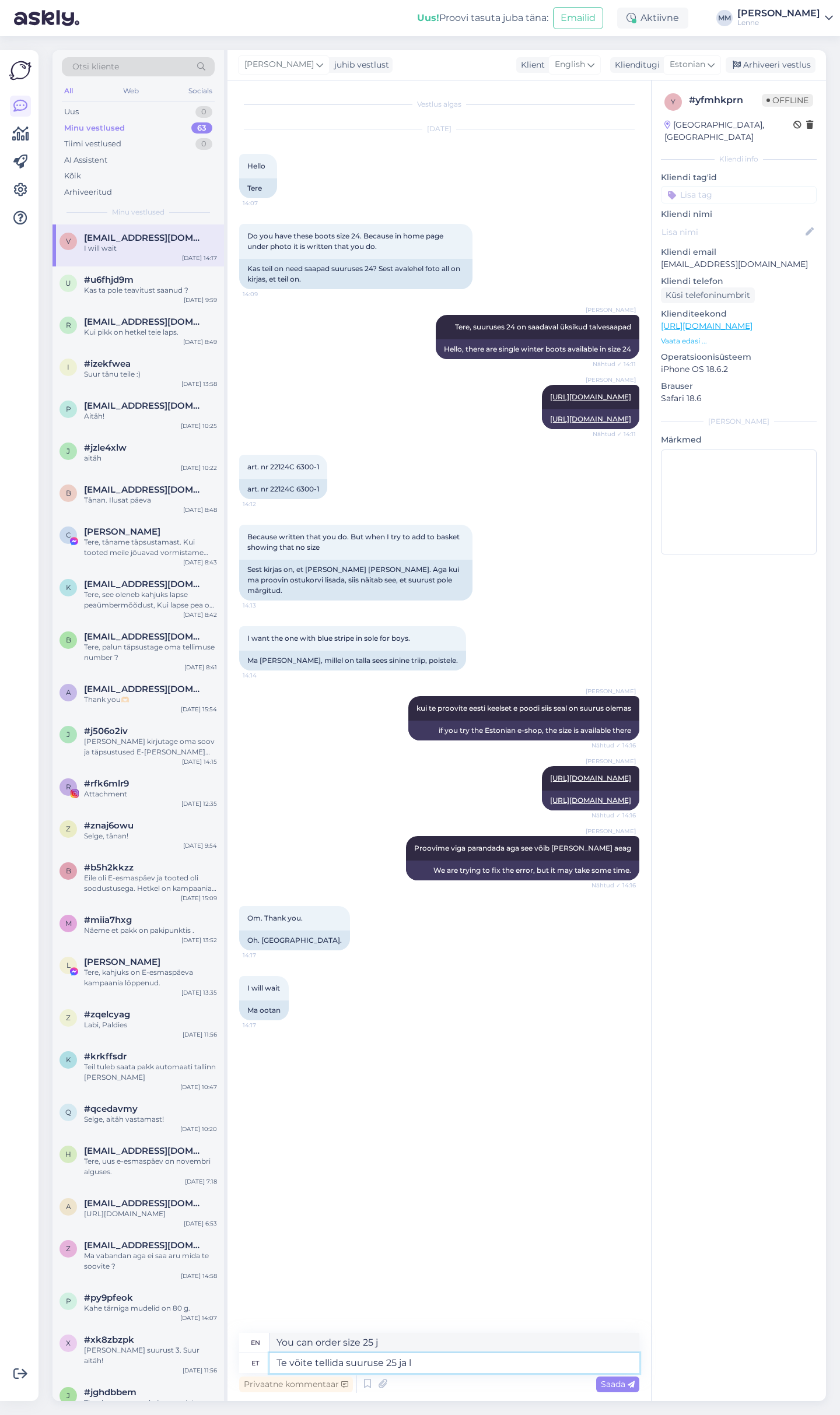
type textarea "You can order size 25 and"
type textarea "Te võite tellida suuruse 25 ja lisada k"
type textarea "You can order size 25 and add"
type textarea "Te võite tellida suuruse 25 ja lisada kommentaari"
type textarea "You can order size 25 and add a comment"
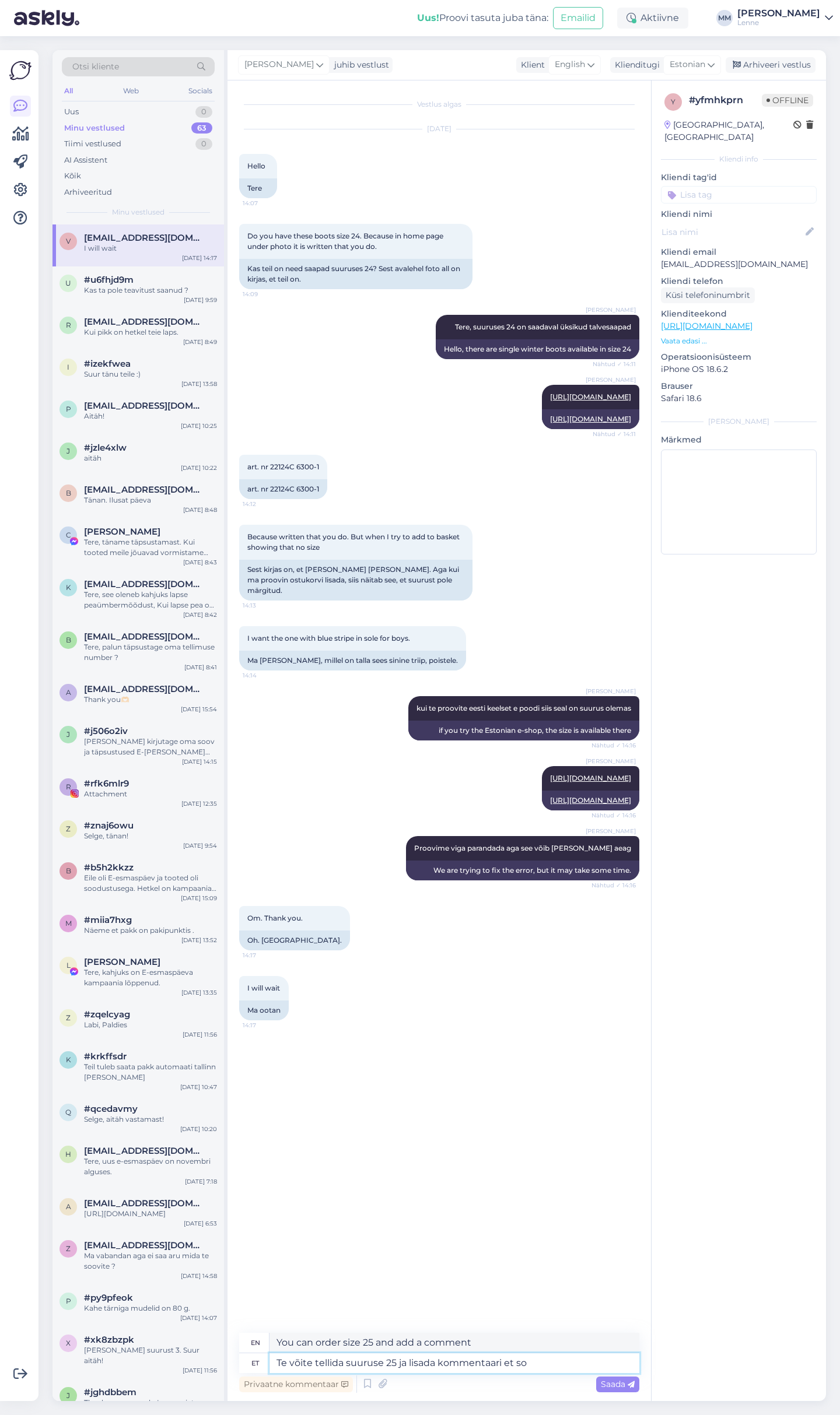
type textarea "Te võite tellida suuruse 25 ja lisada kommentaari et soo"
type textarea "You can order size 25 and add a comment to"
type textarea "Te võite tellida suuruse 25 ja lisada kommentaari et soovite su"
type textarea "You can order size 25 and add a comment that you want"
type textarea "Te võite tellida suuruse 25 ja lisada kommentaari et soovite suurust 2"
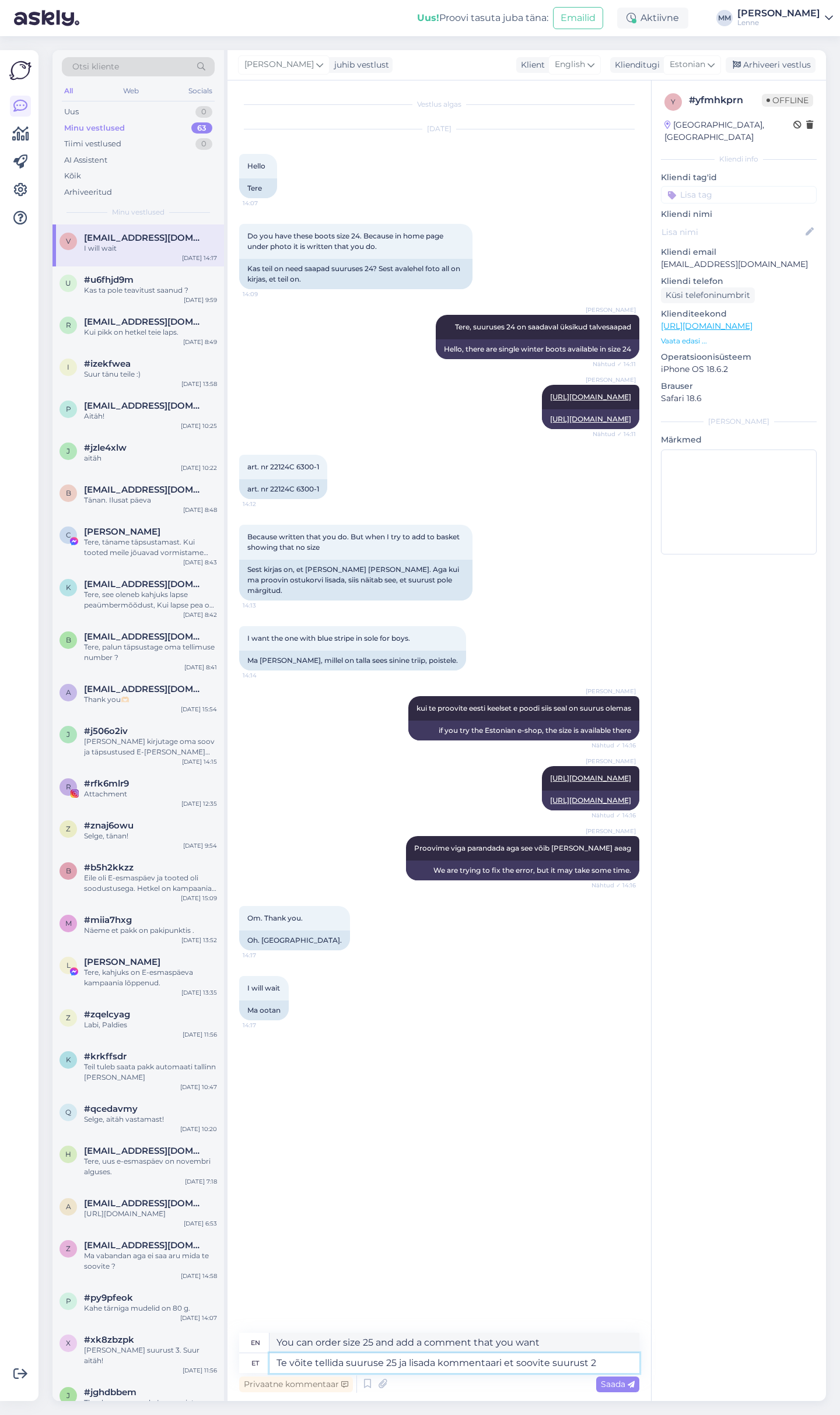
type textarea "You can order size 25 and add a comment that you want the size"
type textarea "Te võite tellida suuruse 25 ja lisada kommentaari et soovite suurust 24siis pa"
type textarea "You can order size 25 and add a comment saying you want size 24."
type textarea "Te võite tellida suuruse 25 ja lisada kommentaari et soovite suurust 24siis pak…"
type textarea "You can order size 25 and add a comment that you want size 24, then we will pack"
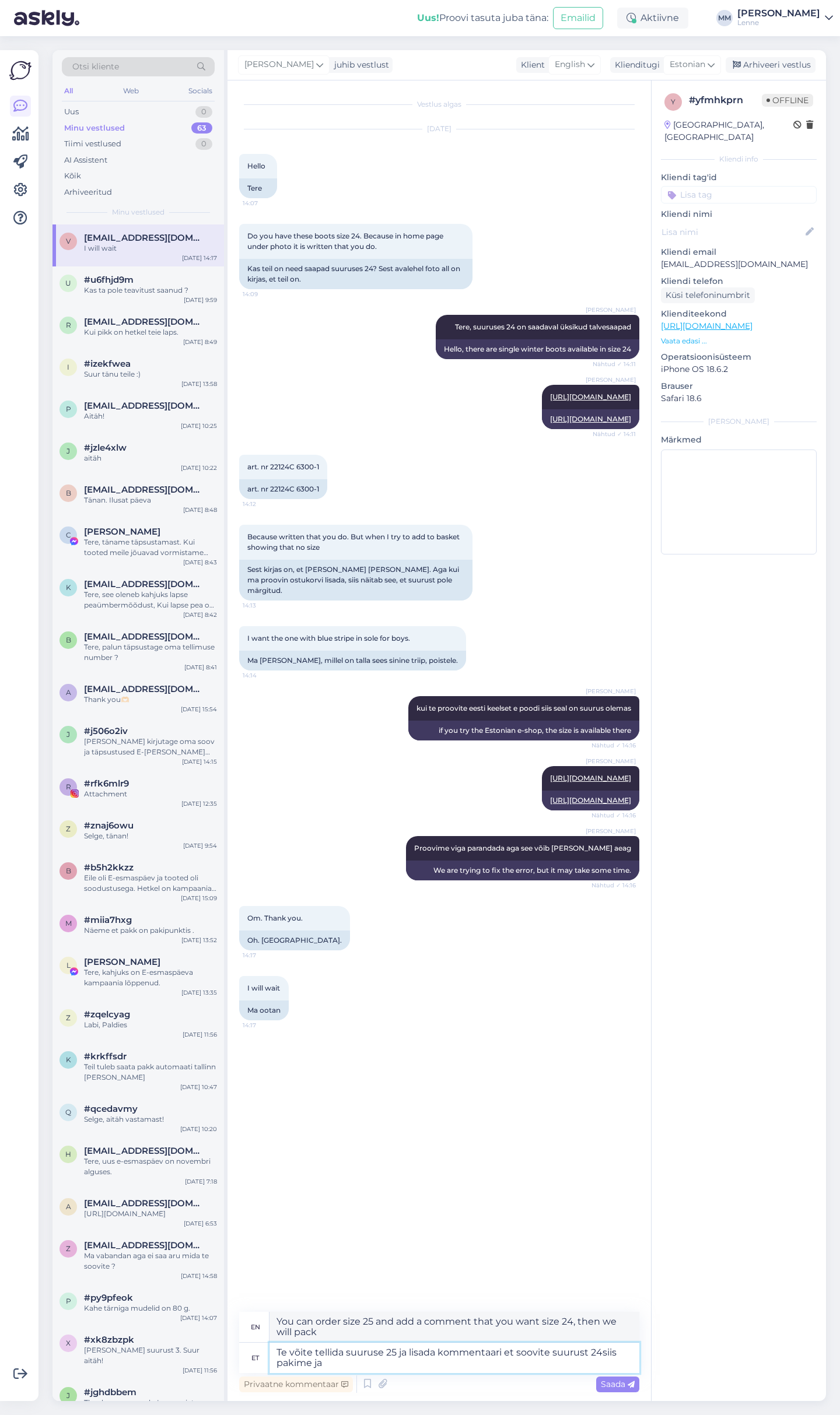
type textarea "Te võite tellida suuruse 25 ja lisada kommentaari et soovite suurust 24siis pak…"
type textarea "You can order size 25 and add a comment that you want size 24, then we will pac…"
type textarea "Te võite tellida suuruse 25 ja lisada kommentaari et soovite suurust 24siis pak…"
type textarea "You can order size 25 and add a comment that you want size 24, then we will pac…"
type textarea "Te võite tellida suuruse 25 ja lisada kommentaari et soovite suurust 24siis pak…"
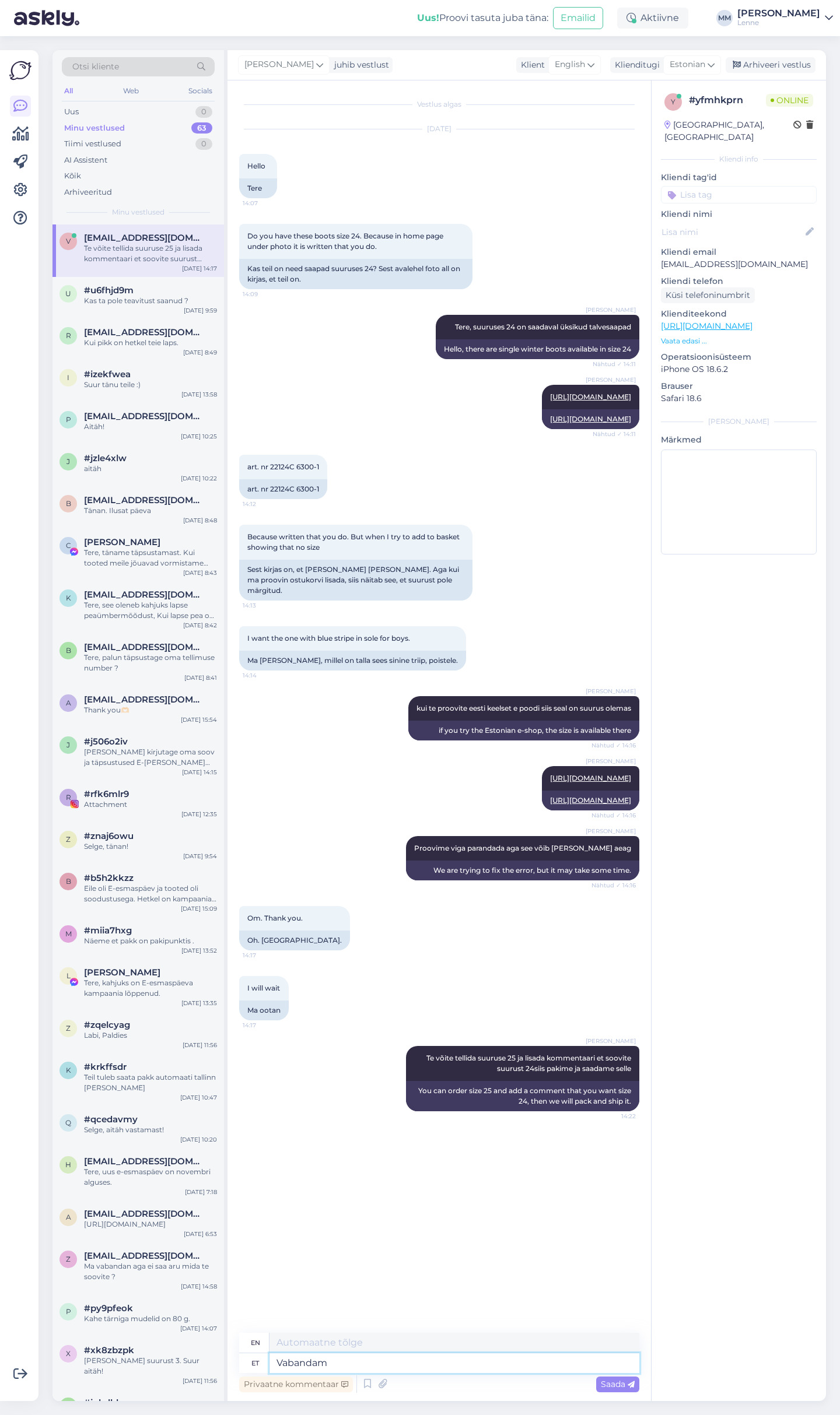
type textarea "Vabandame"
type textarea "We apologize."
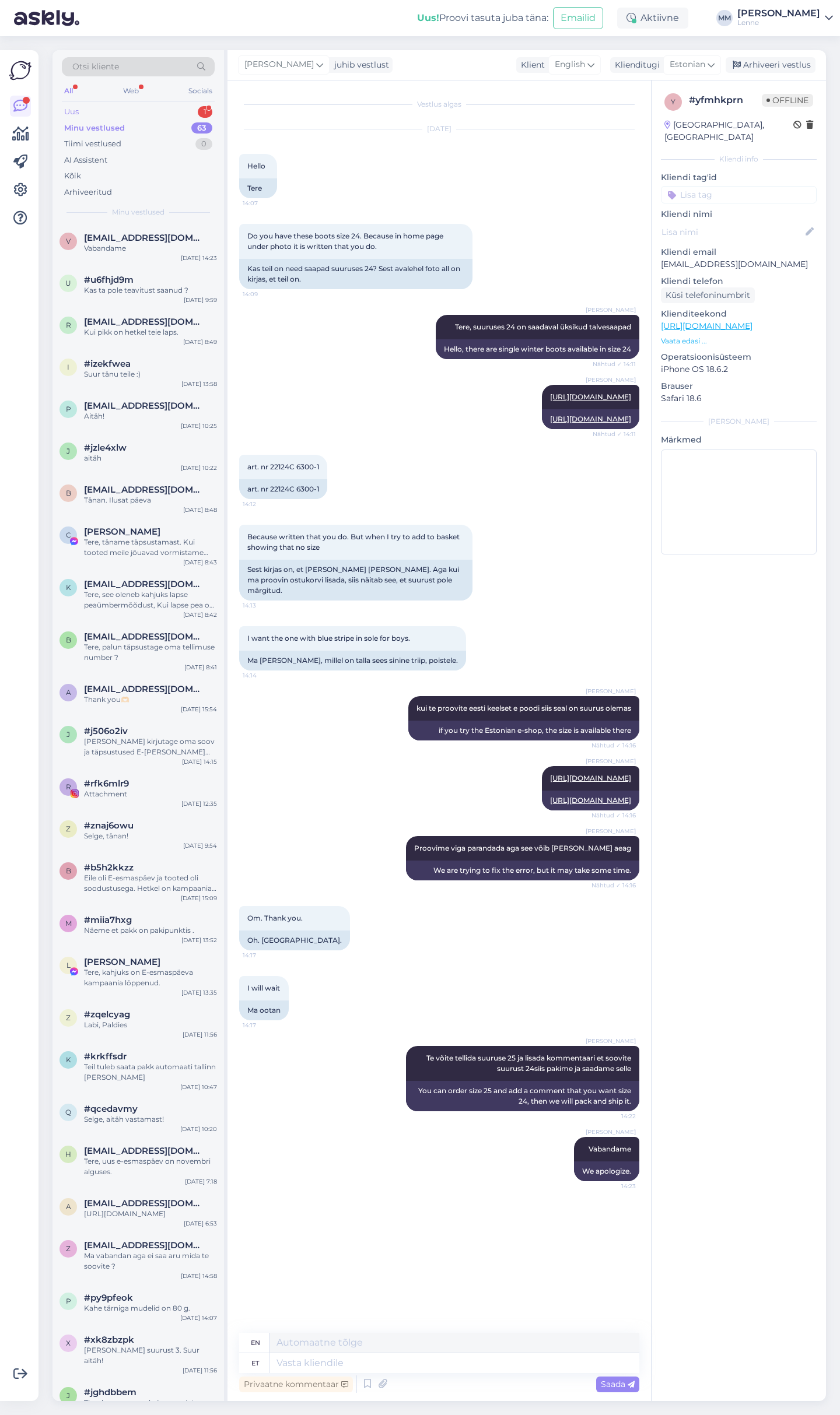
click at [142, 111] on div "Uus 1" at bounding box center [138, 112] width 152 height 16
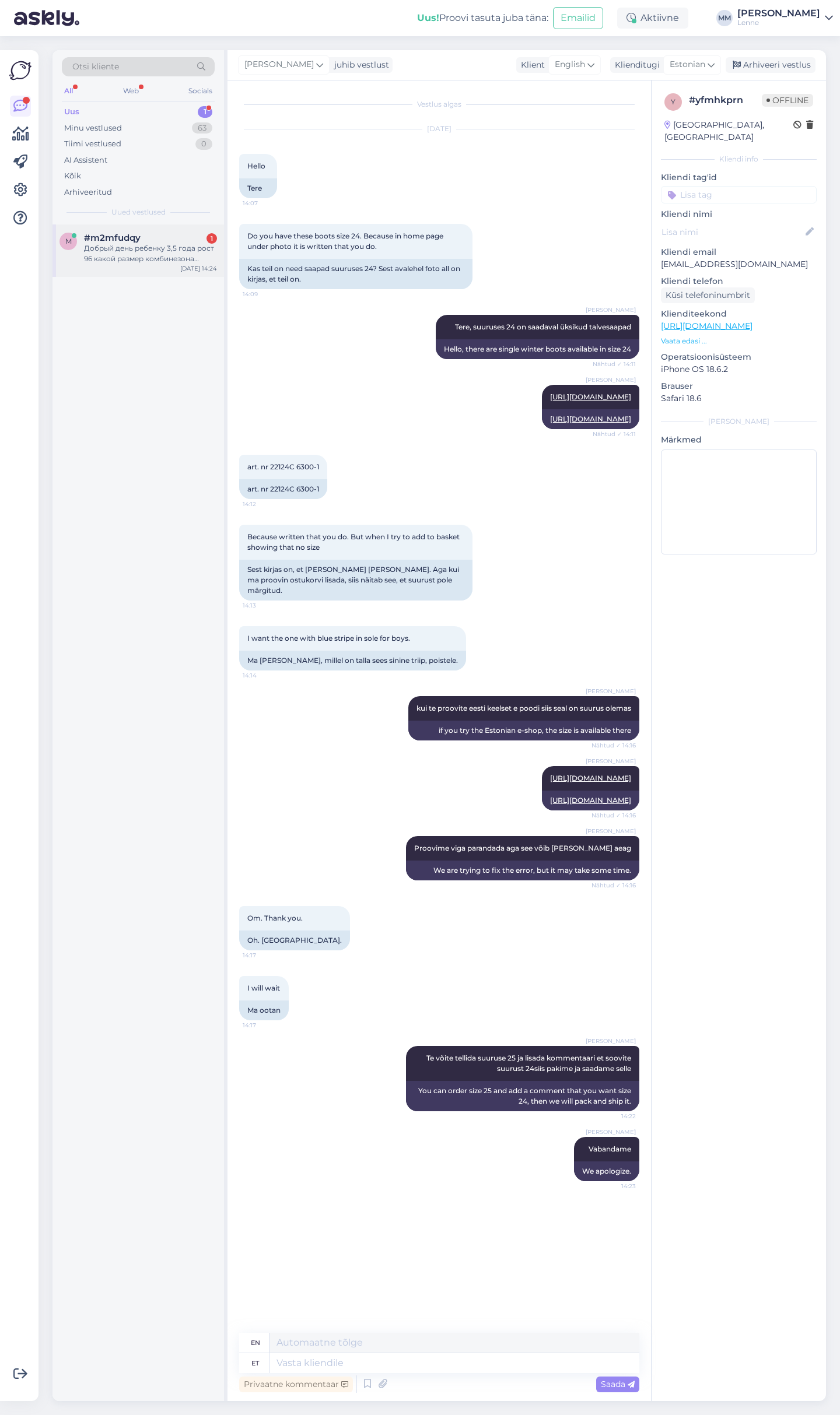
click at [148, 244] on div "Добрый день ребенку 3,5 года рост 96 какой размер комбинезона нужен чтобы был н…" at bounding box center [150, 254] width 133 height 21
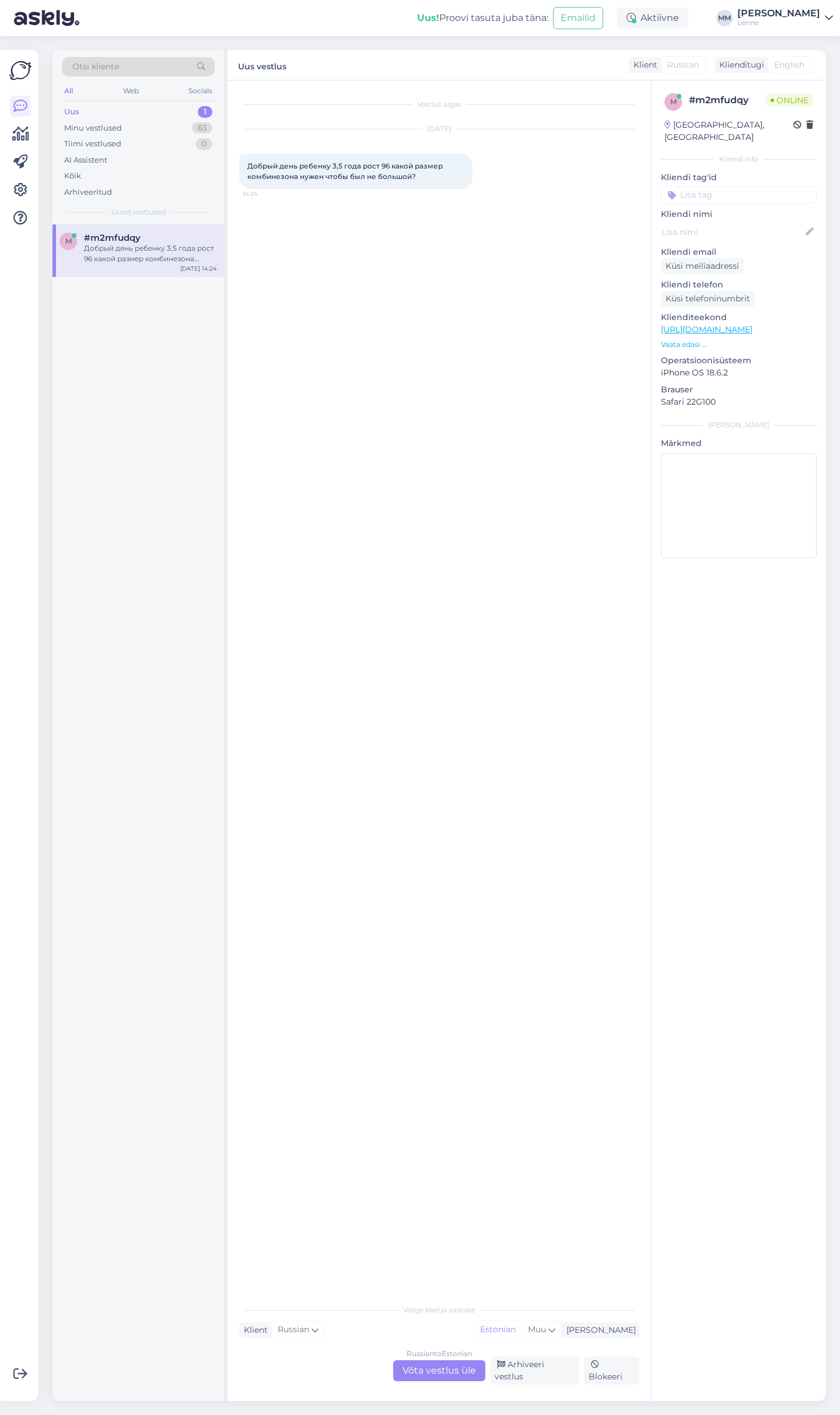
click at [456, 1369] on div "Russian to Estonian Võta vestlus üle" at bounding box center [439, 1371] width 92 height 21
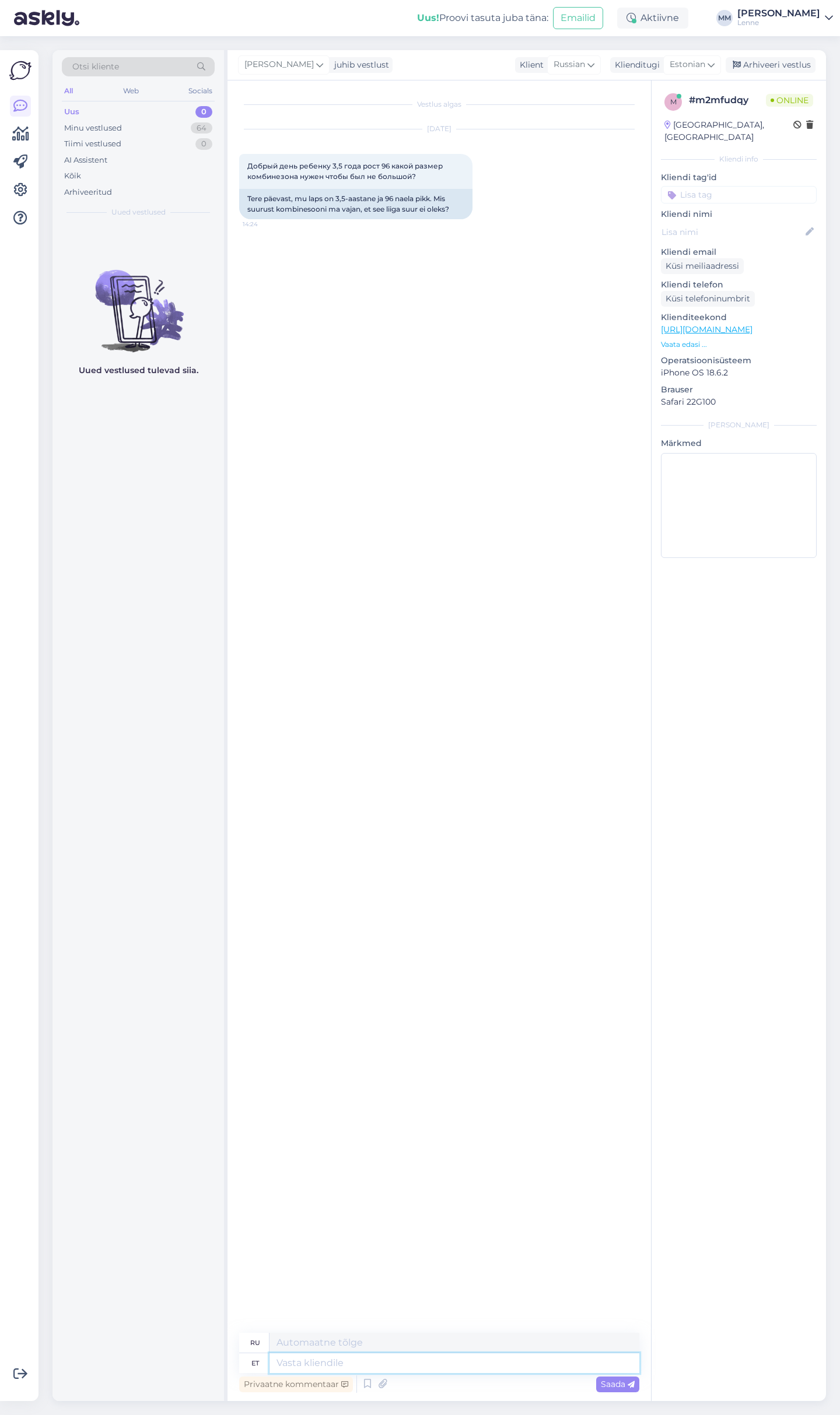
click at [362, 1364] on textarea at bounding box center [454, 1364] width 370 height 20
type textarea "Tere k"
type textarea "Привет"
type textarea "Tere kui te"
type textarea "Привет, если"
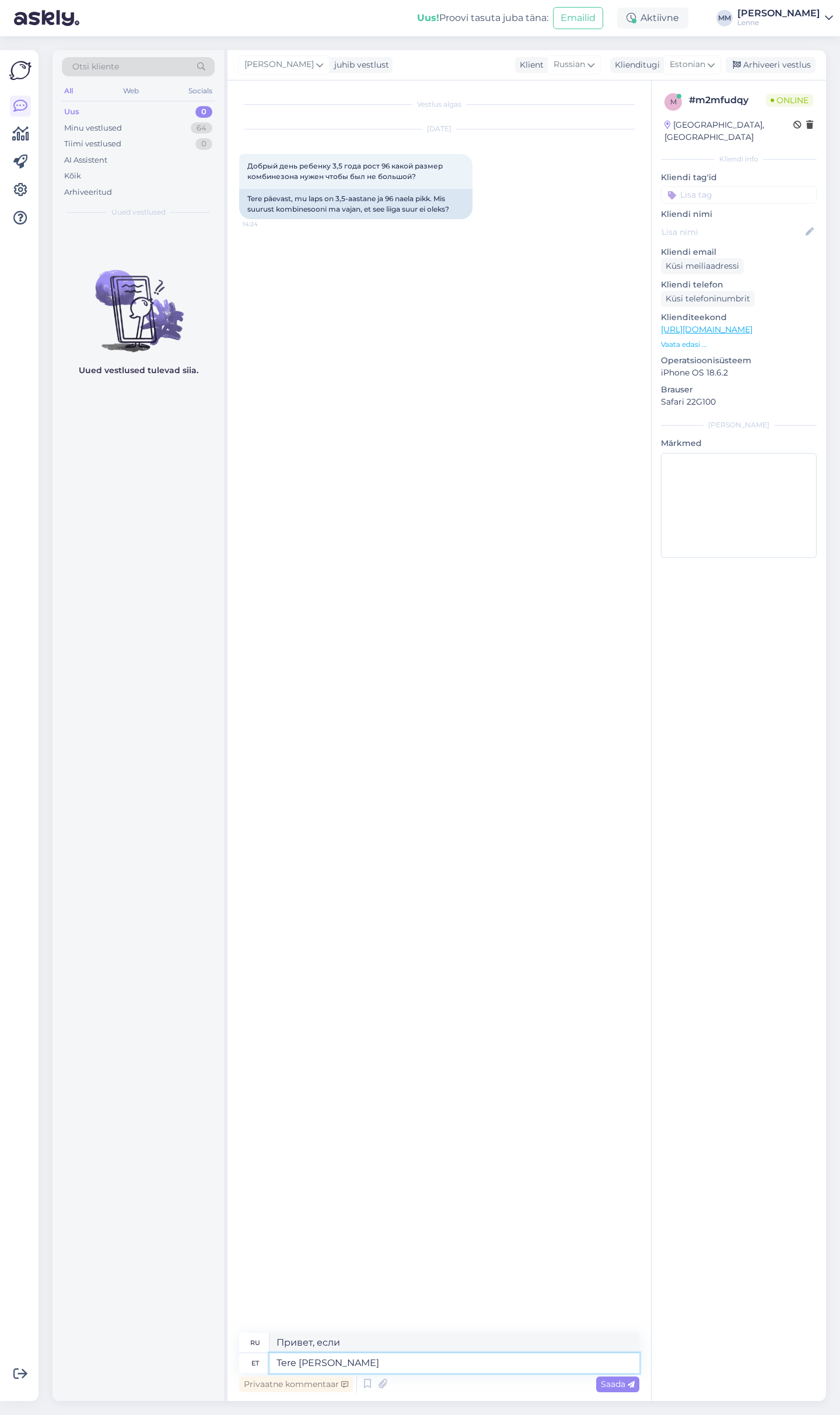
type textarea "Tere kui teie l"
type textarea "Привет, как дела?"
type textarea "Tere kui teie laps on"
type textarea "Привет, как твой ребенок"
type textarea "Tere kui teie laps on"
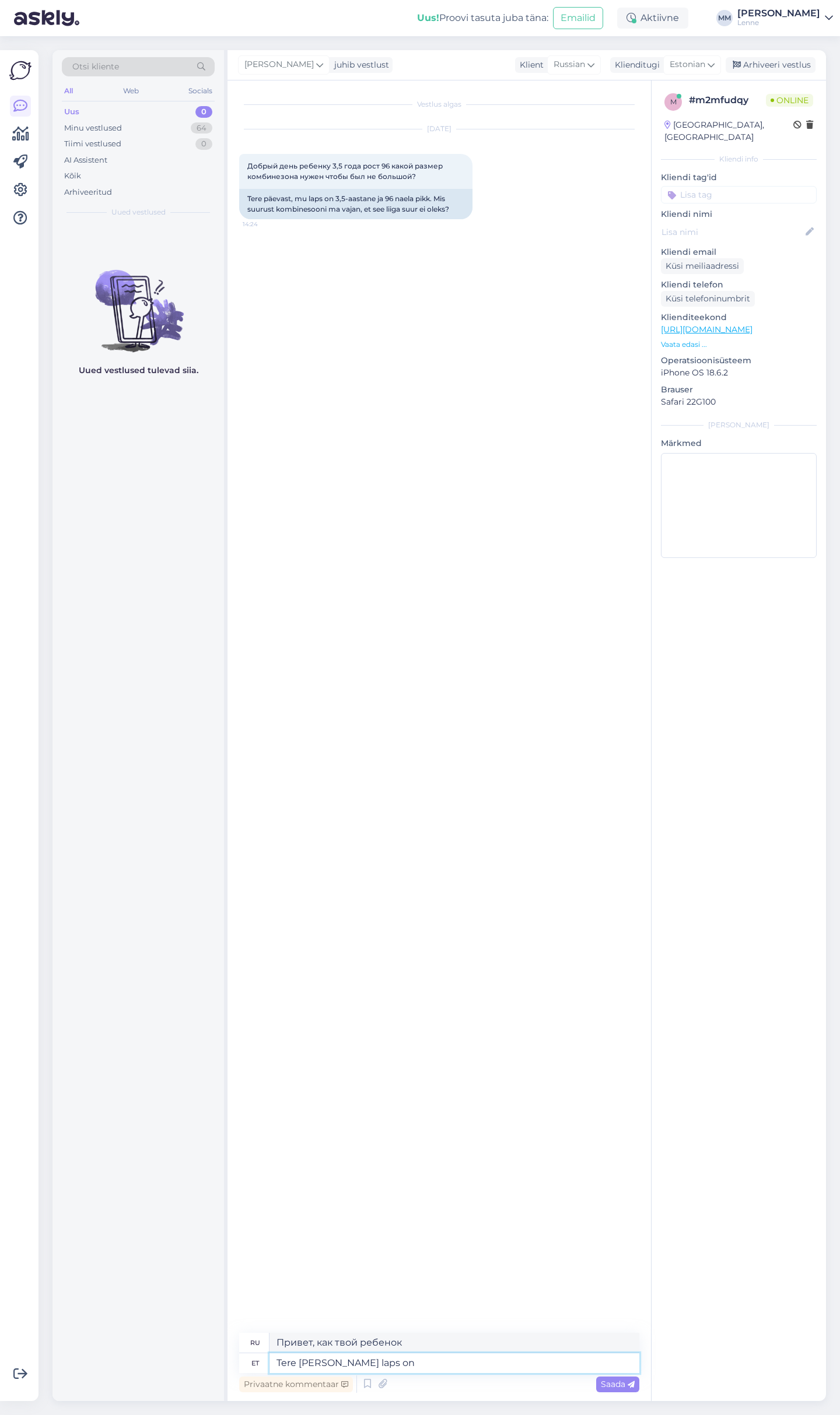
type textarea "Здравствуйте, если ваш ребенок"
type textarea "Tere kui teie laps on 96"
type textarea "Здравствуйте, если вашему ребенку 96 лет."
type textarea "Tere kui teie laps on 96 cm p"
type textarea "Здравствуйте, если рост вашего ребенка 96 см."
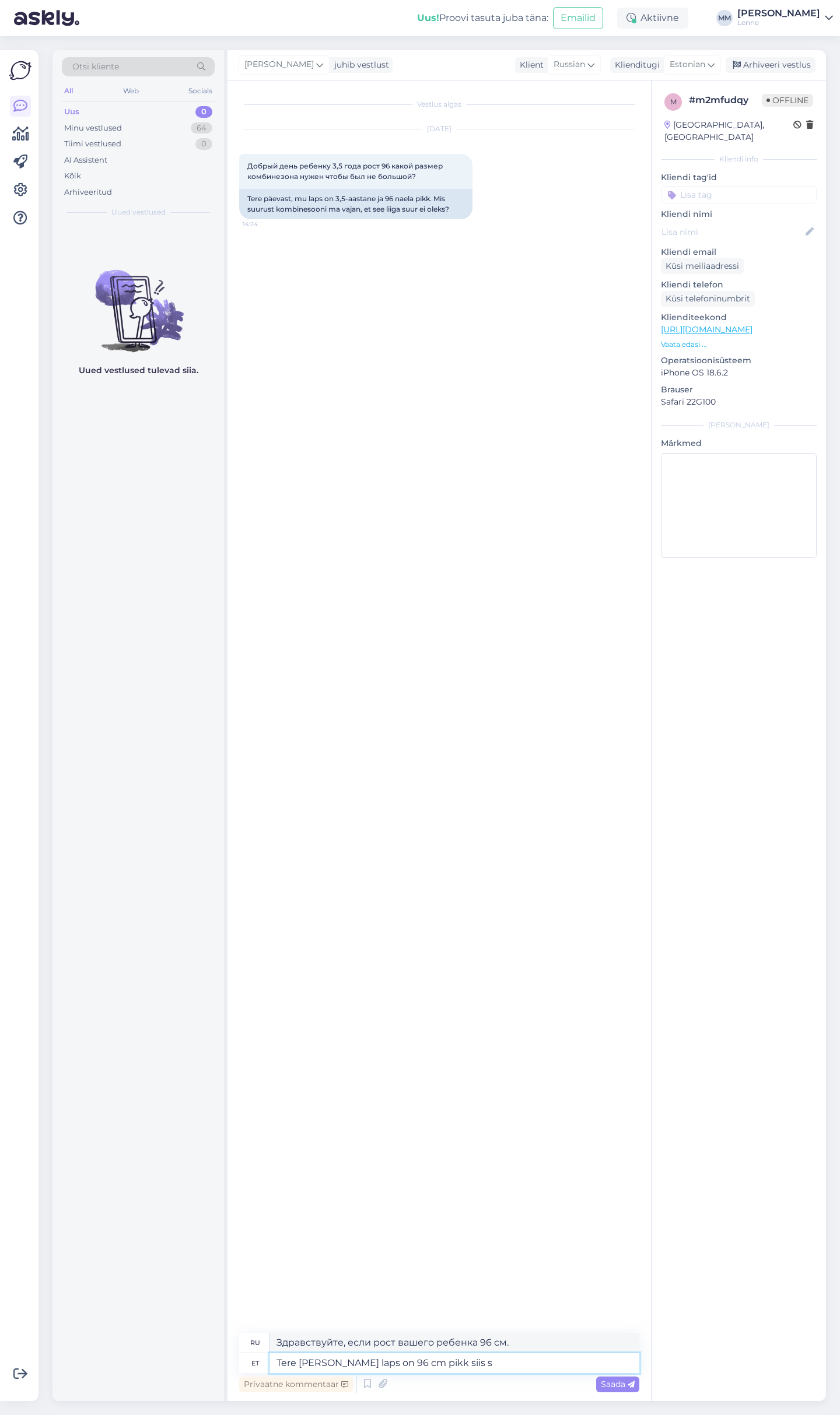
type textarea "Tere kui teie laps on 96 cm pikk siis so"
type textarea "Здравствуйте, если рост вашего ребенка 96 см, то"
type textarea "Tere kui teie laps on 96 cm pikk siis sobilik suu"
type textarea "Здравствуйте, если рост вашего ребенка 96 см, то подойдет."
type textarea "Tere kui teie laps on 96 cm pikk siis sobilik suurus o"
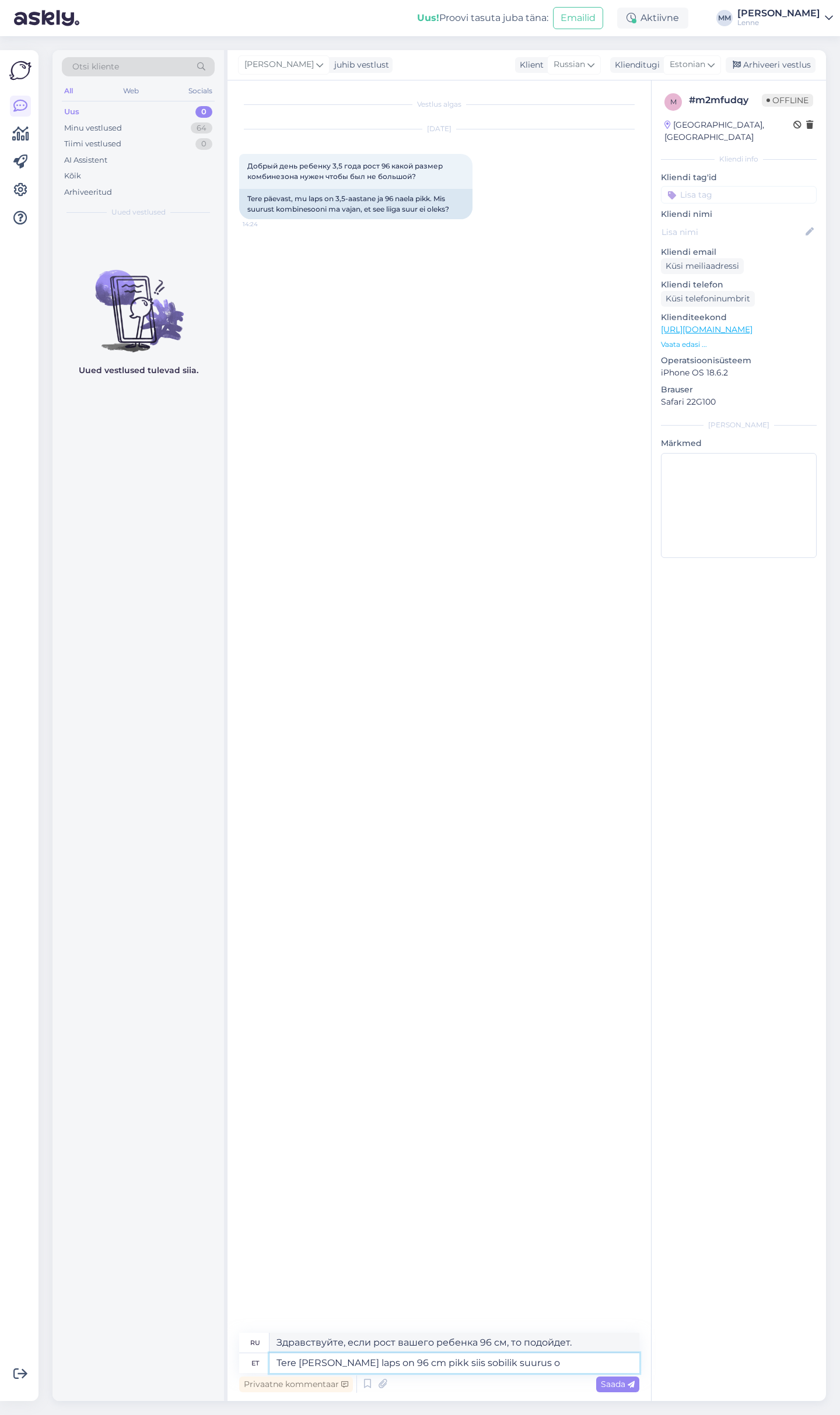
type textarea "Здравствуйте, если рост вашего ребенка 96 см, то это подходящий размер."
type textarea "Tere kui teie laps on 96 cm pikk siis sobilik suurus oleks"
type textarea "Здравствуйте, если рост вашего ребенка 96 см, то подходящий размер будет"
type textarea "Tere kui teie laps on 96 cm pikk siis sobilik suurus oleks 98"
type textarea "Здравствуйте, если рост вашего ребенка 96 см, то подходящий размер будет 98."
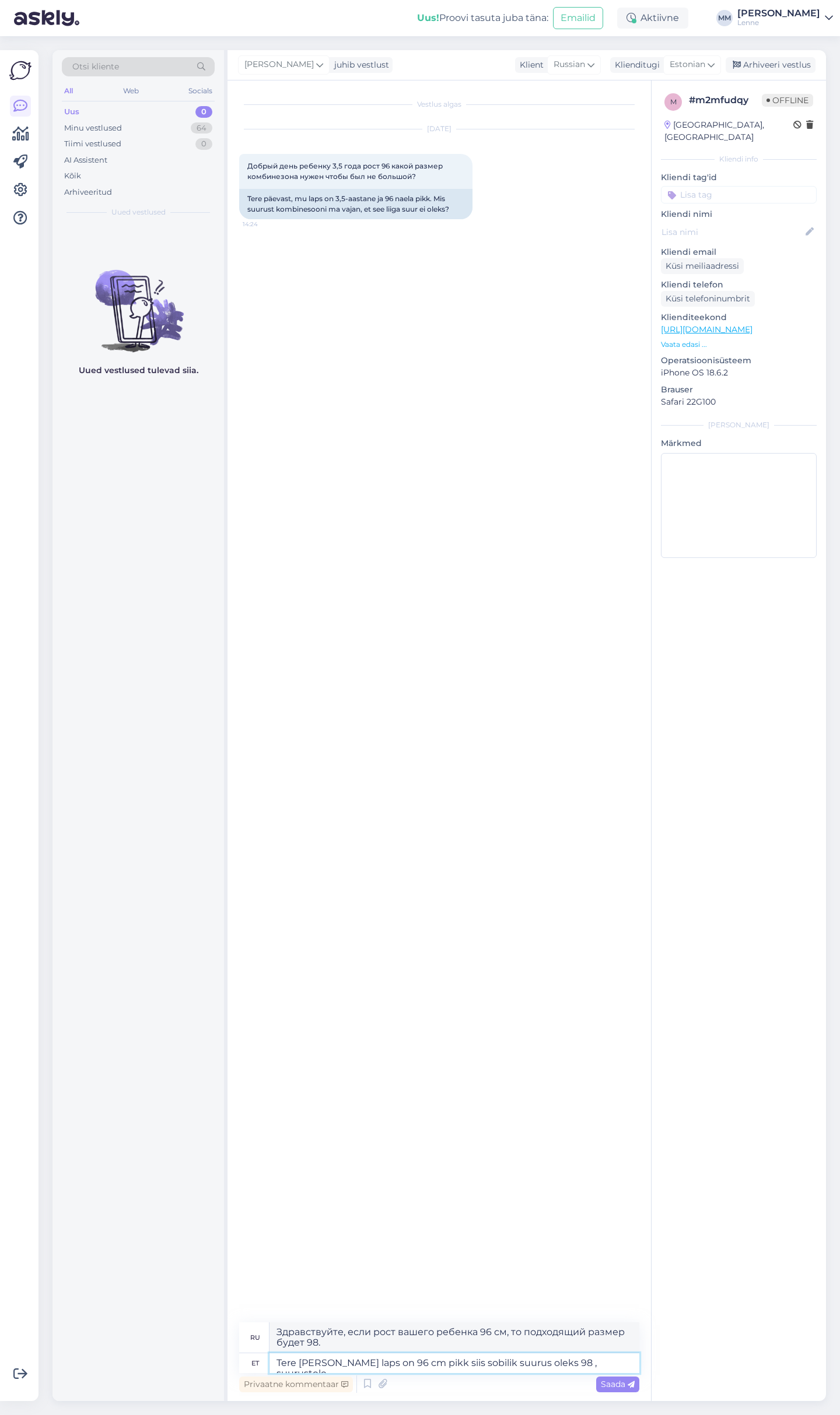
type textarea "Tere kui teie laps on 96 cm pikk siis sobilik suurus oleks 98 , suurustele o"
type textarea "Здравствуйте, если рост вашего ребенка 96 см, то подходящий размер будет 98, дл…"
type textarea "Tere kui teie laps on 96 cm pikk siis sobilik suurus oleks 98 , suurustele on l…"
type textarea "Здравствуйте, если рост вашего ребенка 96 см, то вам подойдет 98 размер, размер…"
type textarea "Tere kui teie laps on 96 cm pikk siis sobilik suurus oleks 98 , suurustele on l…"
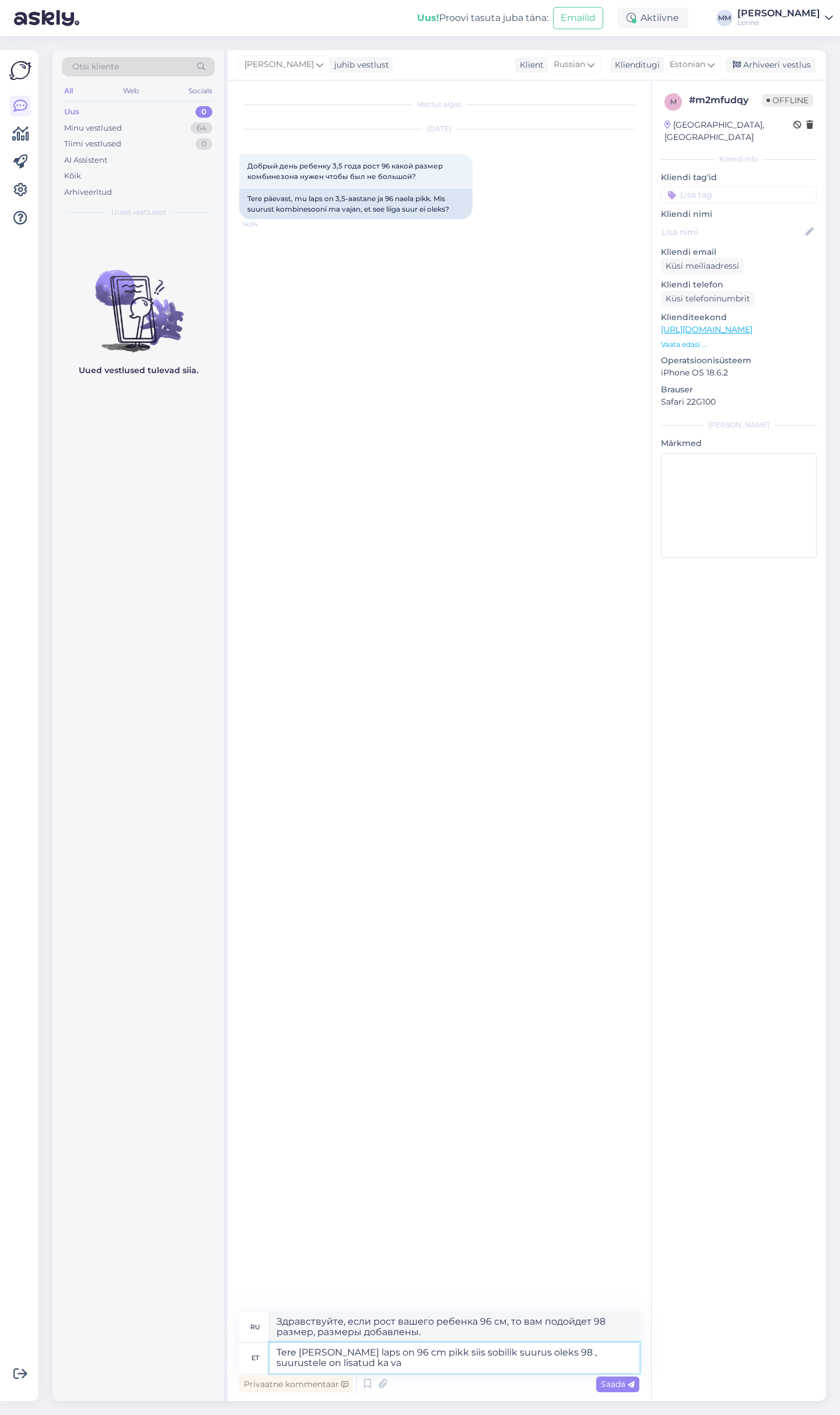
type textarea "Здравствуйте, если рост вашего ребенка 96 см, то подходящий размер будет 98, ра…"
type textarea "Tere kui teie laps on 96 cm pikk siis sobilik suurus oleks 98 , suurustele on l…"
type textarea "Здравствуйте, если рост вашего ребенка 96 см, то подходящий размер будет 98, к …"
type textarea "Tere kui teie laps on 96 cm pikk siis sobilik suurus oleks 98 , suurustele on l…"
type textarea "Здравствуйте, если рост вашего ребенка 96 см, то подходящий размер будет 98, к …"
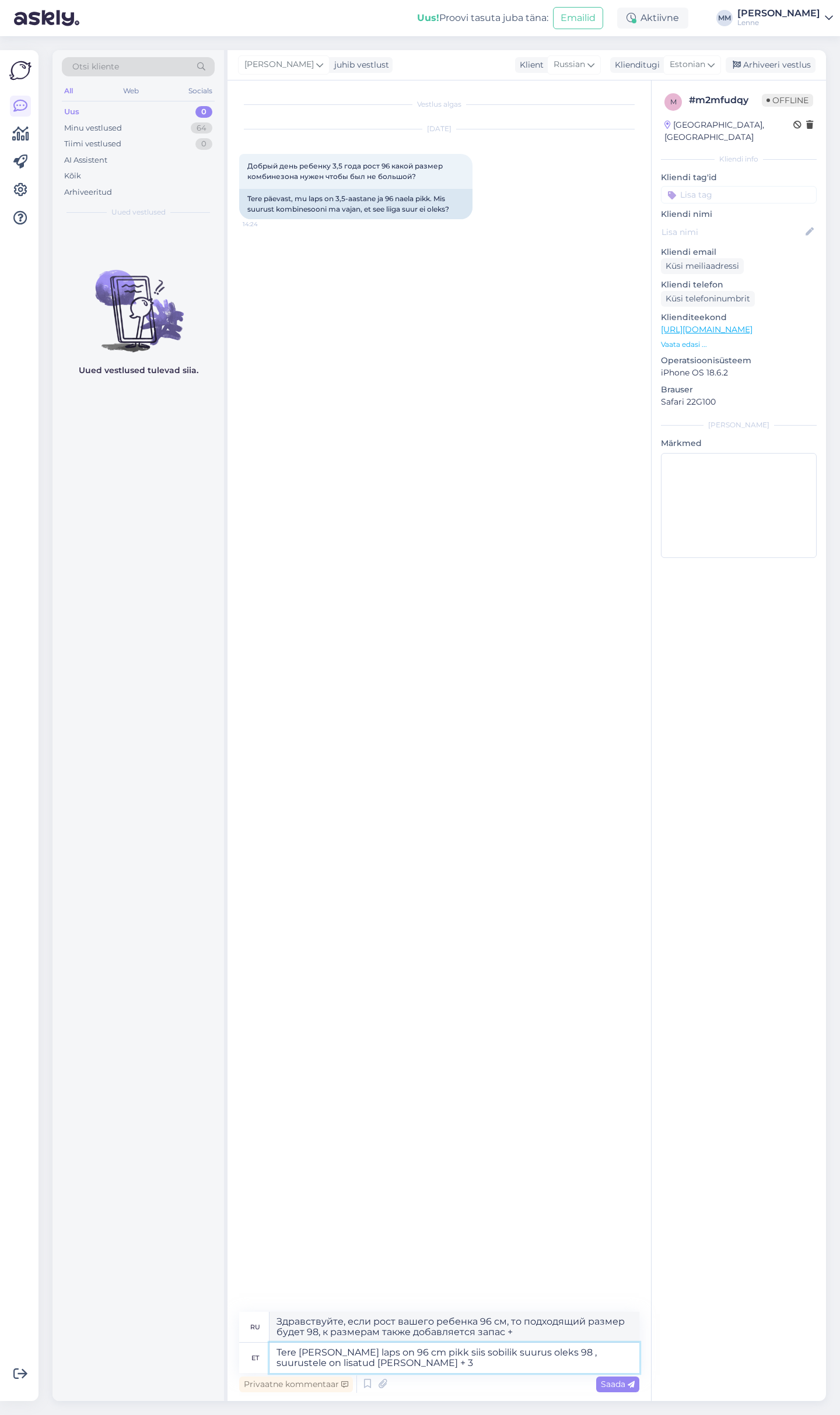
type textarea "Tere kui teie laps on 96 cm pikk siis sobilik suurus oleks 98 , suurustele on l…"
type textarea "Здравствуйте, если рост вашего ребенка 96 см, то подходящий размер будет 98, пл…"
type textarea "Tere kui teie laps on 96 cm pikk siis sobilik suurus oleks 98 , suurustele on l…"
type textarea "Здравствуйте, если рост вашего ребенка 96 см, то подходящий размер будет 98, пл…"
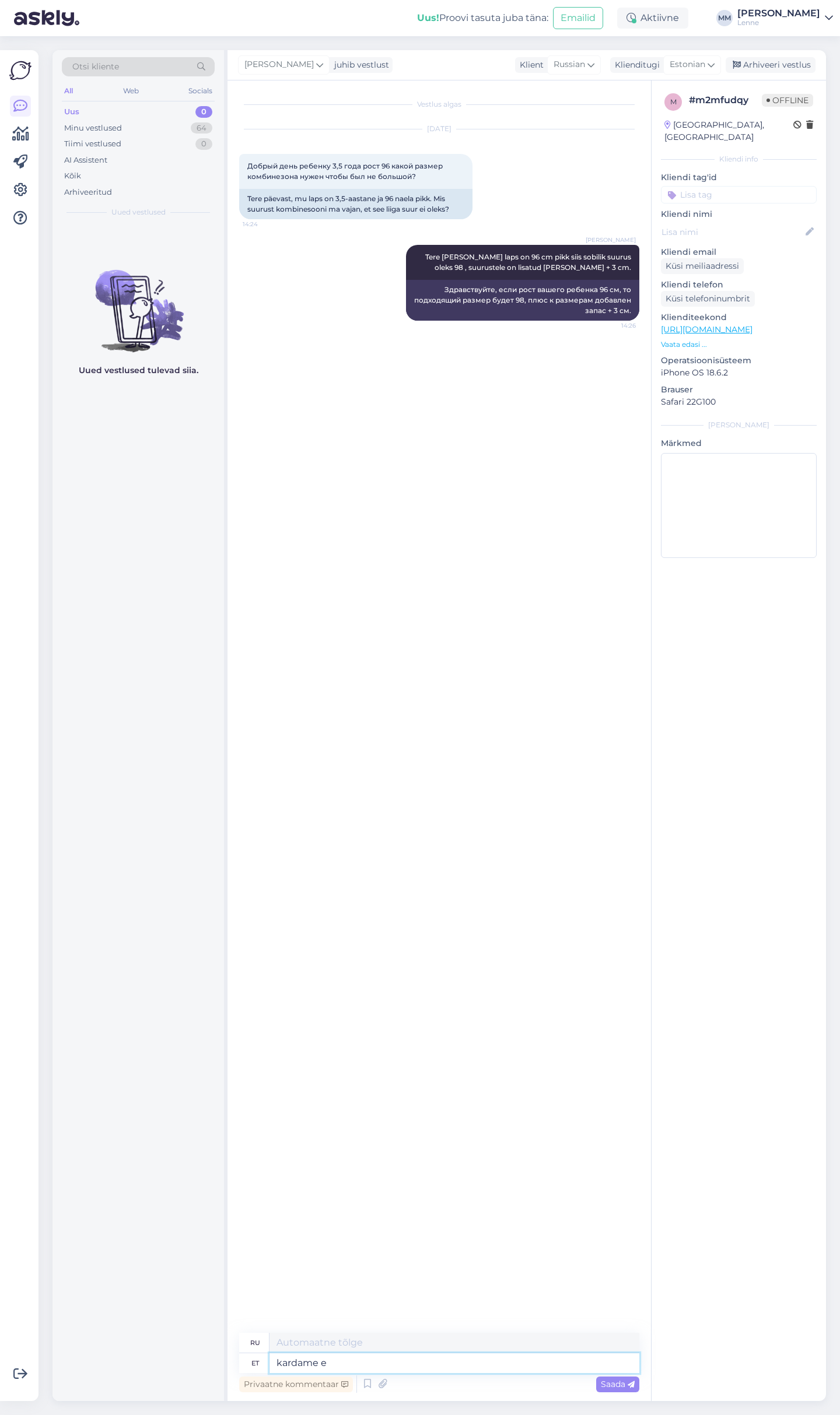
type textarea "kardame et"
type textarea "мы боимся"
type textarea "kardame et su"
type textarea "мы боимся, что"
type textarea "kardame et suurus"
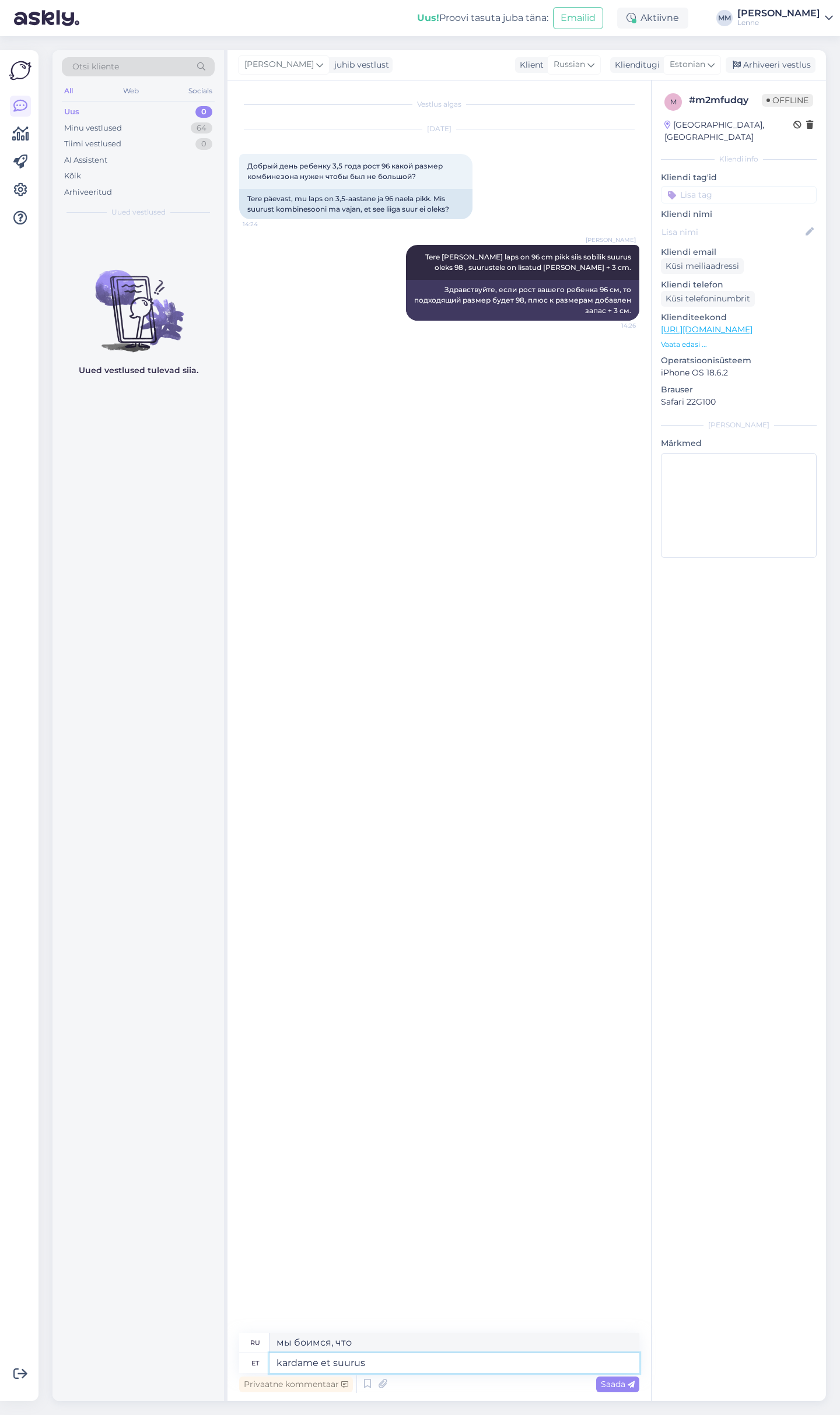
type textarea "мы боимся, что размер"
type textarea "kardame et suurus 92"
type textarea "мы боимся, что размер 92"
type textarea "kardame et suurus 92 on liiga pa"
type textarea "мы боимся, что размер 92 слишком велик"
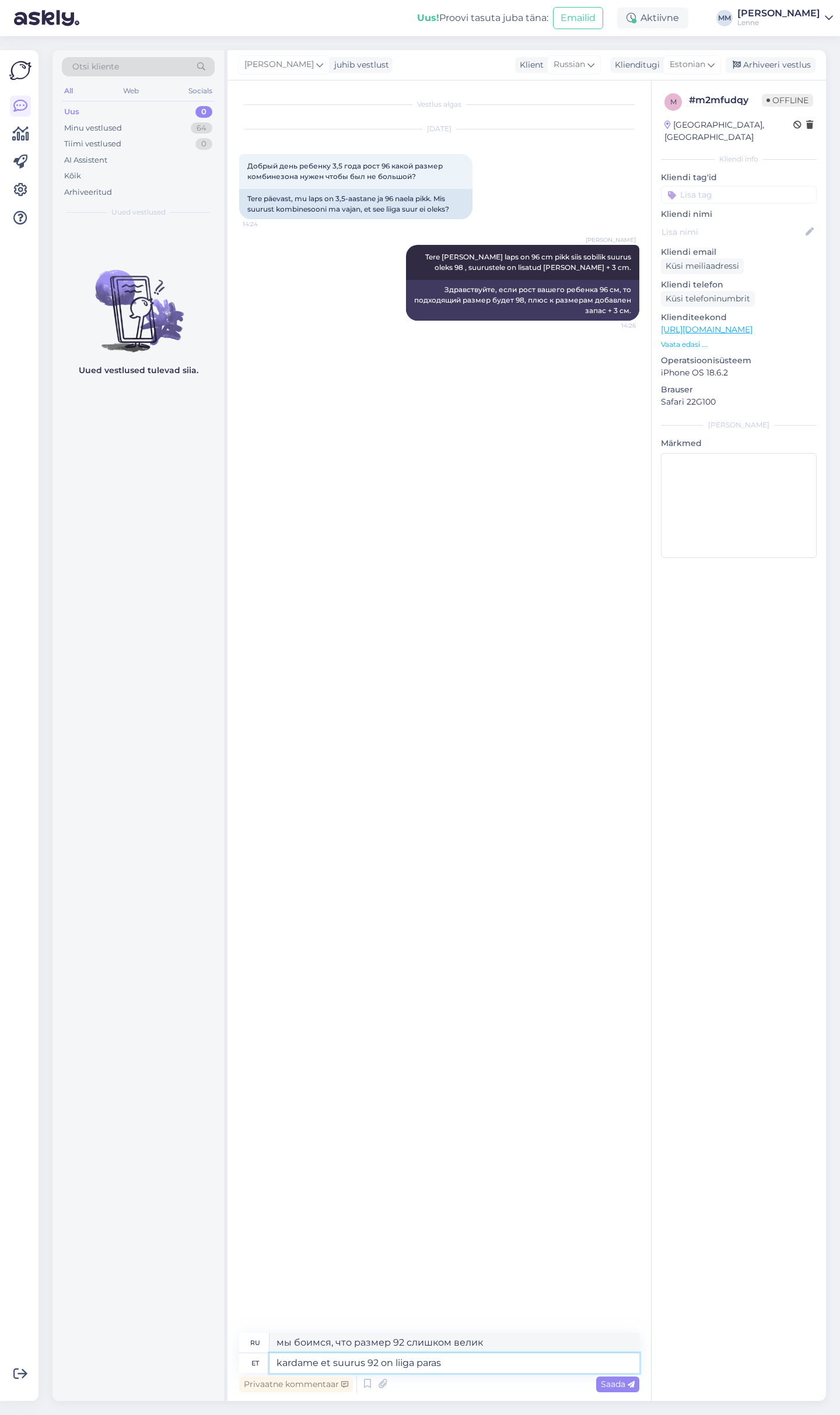
type textarea "kardame et suurus 92 on liiga paras."
type textarea "Мы опасаемся, что 92-й размер слишком велик."
